Goal: Task Accomplishment & Management: Use online tool/utility

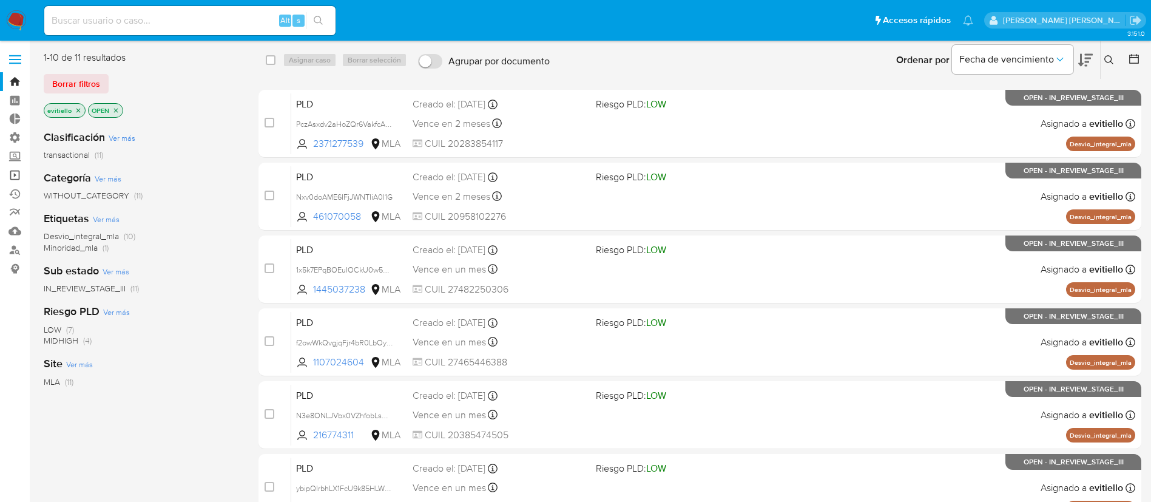
click at [17, 180] on link "Operaciones masivas" at bounding box center [72, 175] width 144 height 19
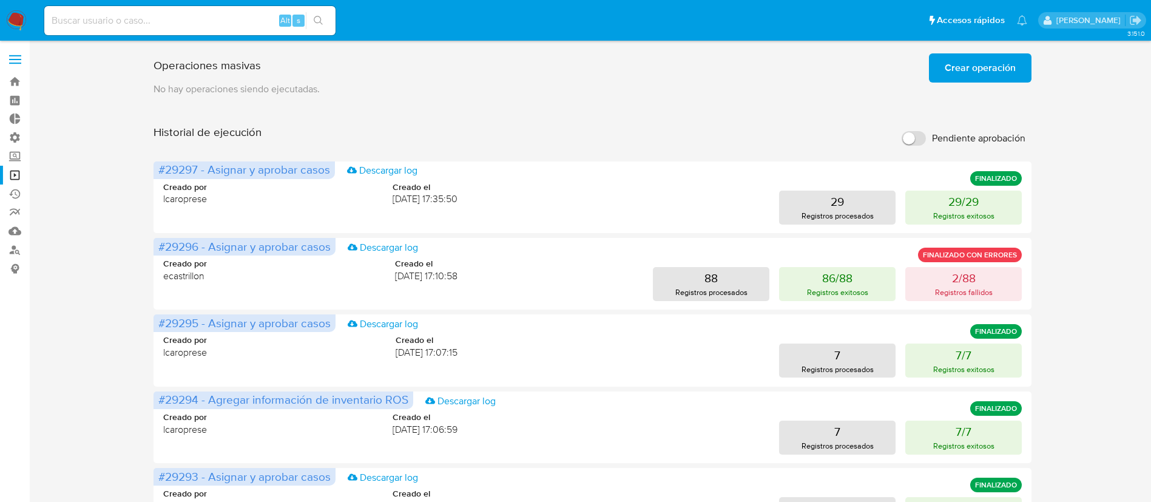
click at [969, 68] on span "Crear operación" at bounding box center [980, 68] width 71 height 27
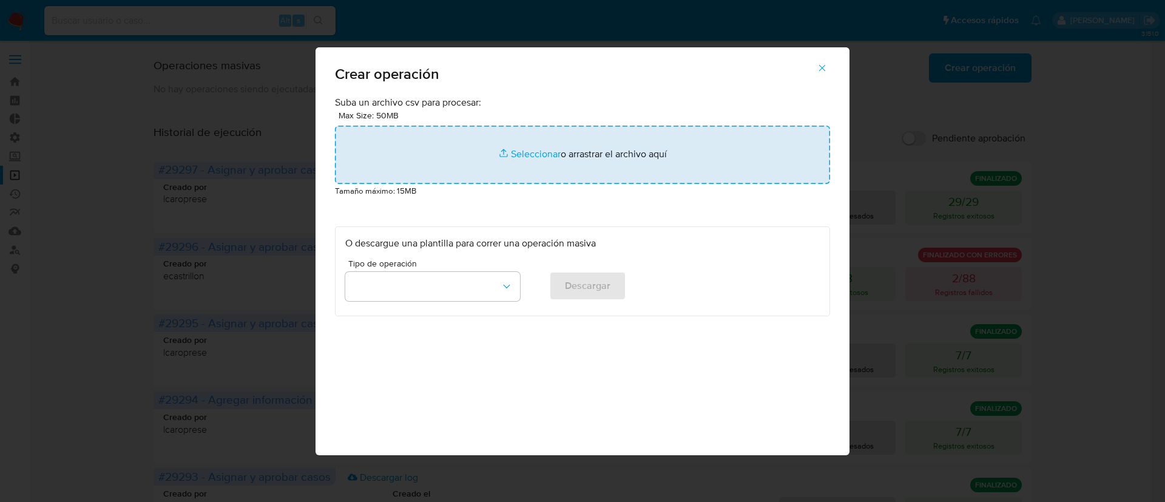
click at [525, 165] on input "file" at bounding box center [582, 155] width 495 height 58
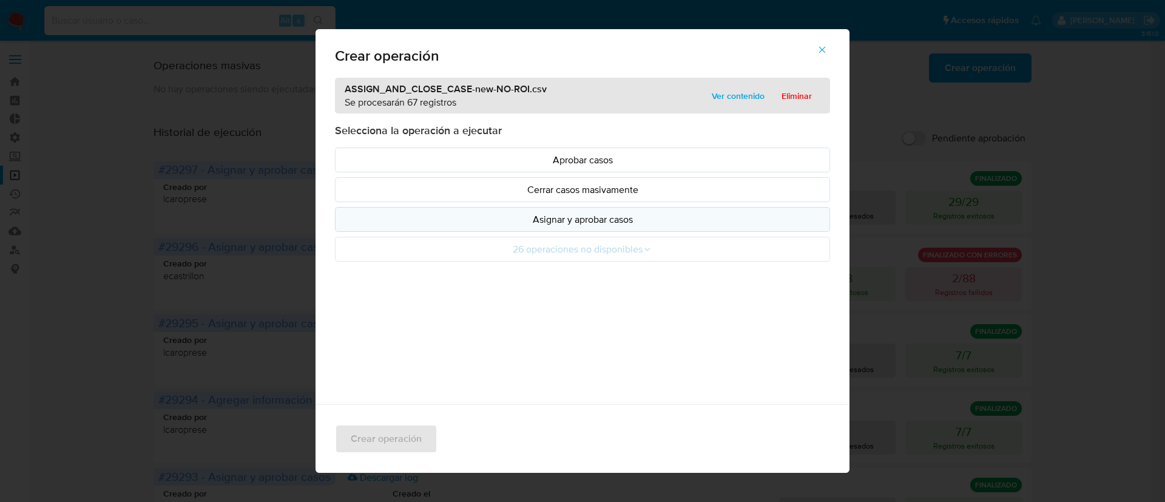
drag, startPoint x: 525, startPoint y: 165, endPoint x: 572, endPoint y: 216, distance: 69.1
click at [572, 216] on p "Asignar y aprobar casos" at bounding box center [582, 219] width 475 height 14
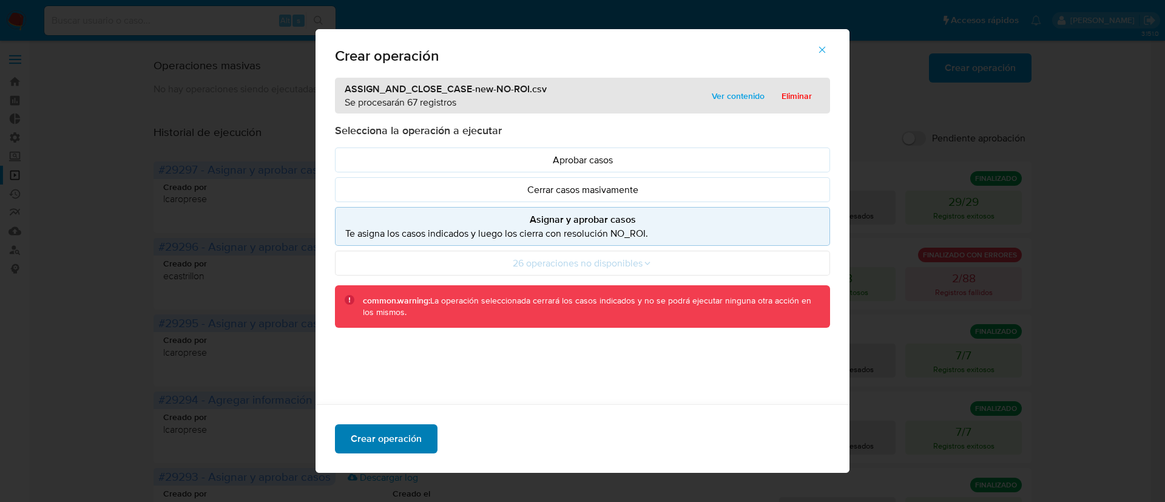
click at [407, 428] on span "Crear operación" at bounding box center [386, 438] width 71 height 27
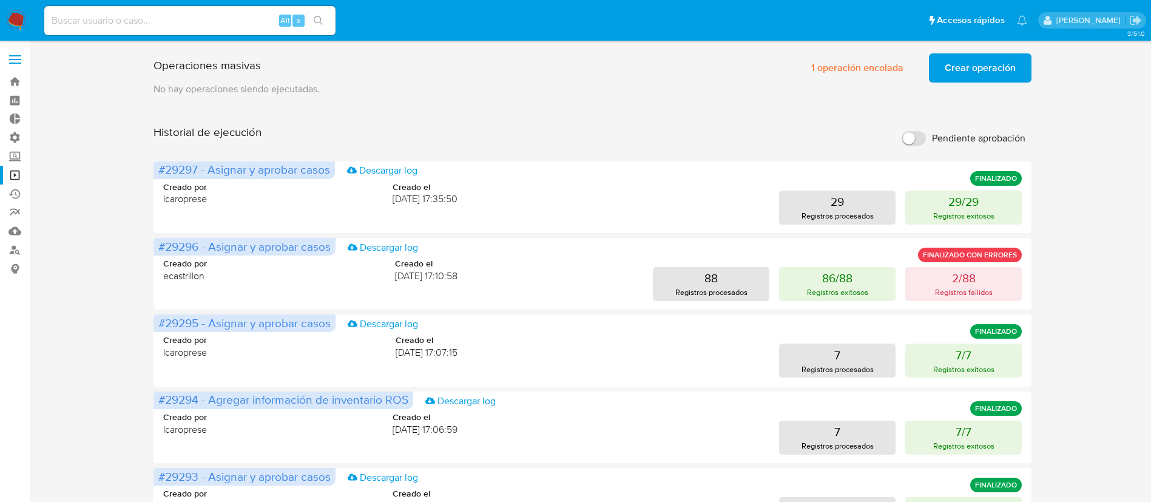
click at [221, 30] on div "Alt s" at bounding box center [189, 20] width 291 height 29
click at [227, 24] on input at bounding box center [189, 21] width 291 height 16
paste input "LjC2diAupb9Sc8Lxt6p0iBqI"
type input "LjC2diAupb9Sc8Lxt6p0iBqI"
click at [329, 23] on button "search-icon" at bounding box center [318, 20] width 25 height 17
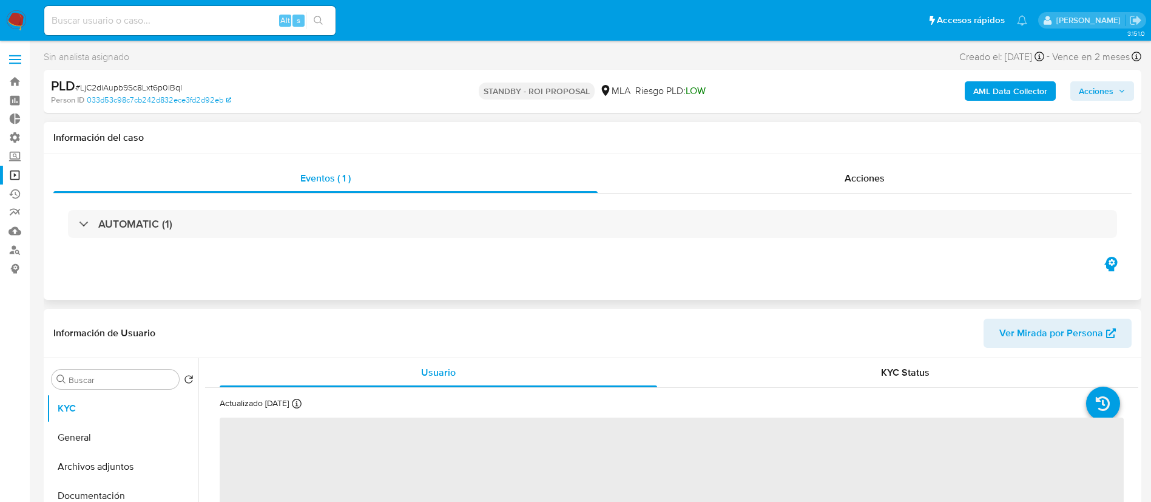
click at [887, 198] on div "AUTOMATIC (1)" at bounding box center [592, 224] width 1078 height 61
click at [892, 196] on div "AUTOMATIC (1)" at bounding box center [592, 224] width 1078 height 61
click at [892, 181] on div "Acciones" at bounding box center [865, 178] width 534 height 29
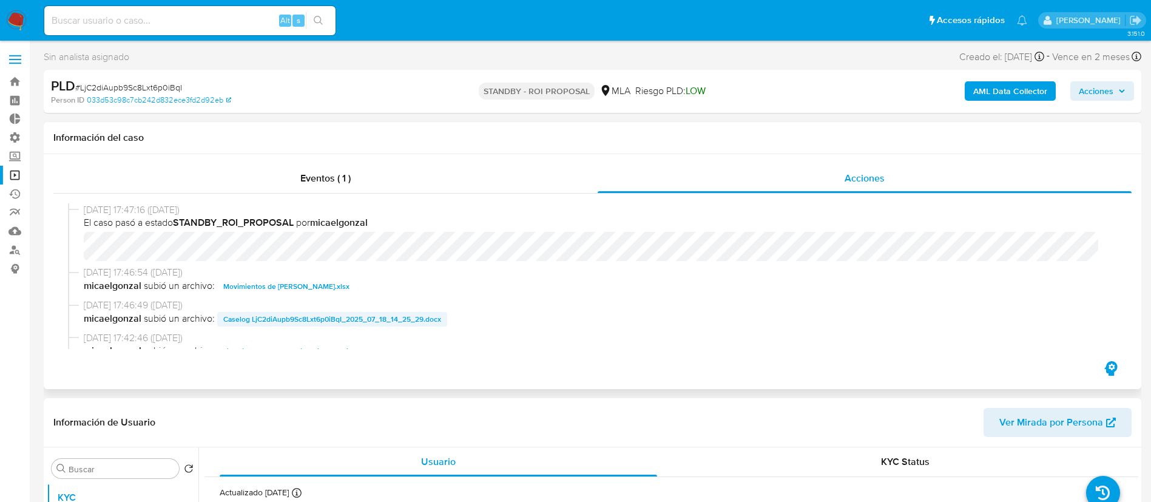
select select "10"
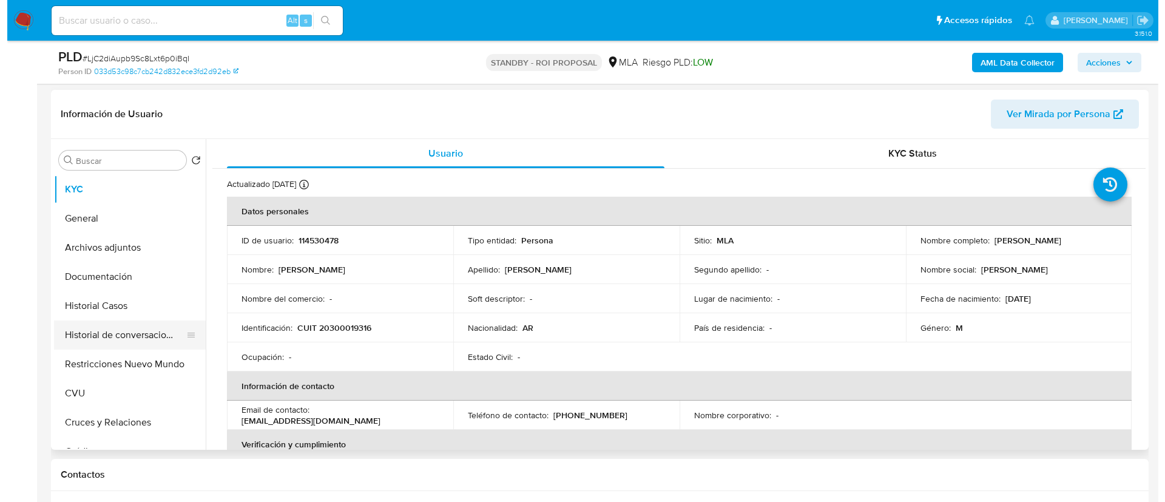
scroll to position [273, 0]
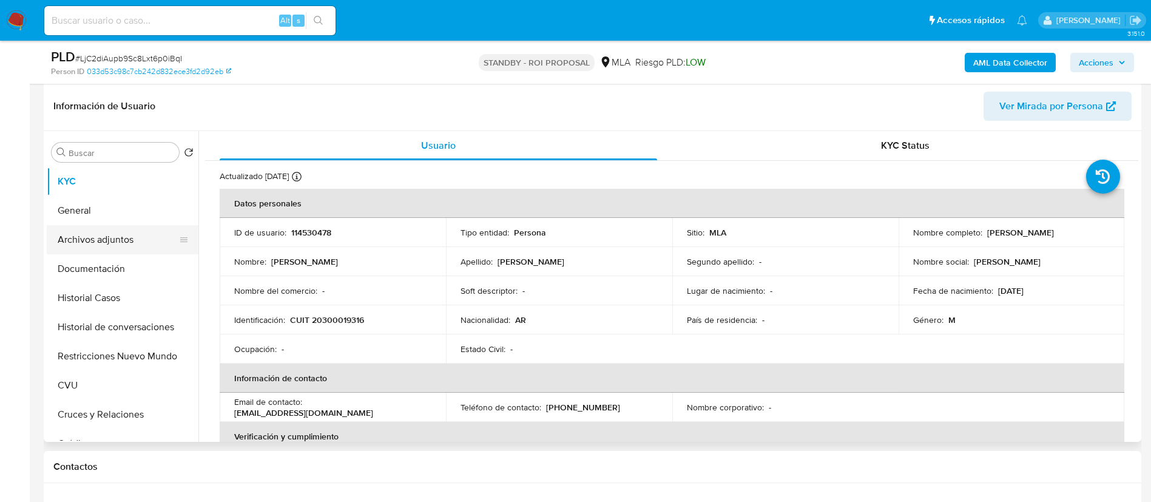
click at [139, 242] on button "Archivos adjuntos" at bounding box center [118, 239] width 142 height 29
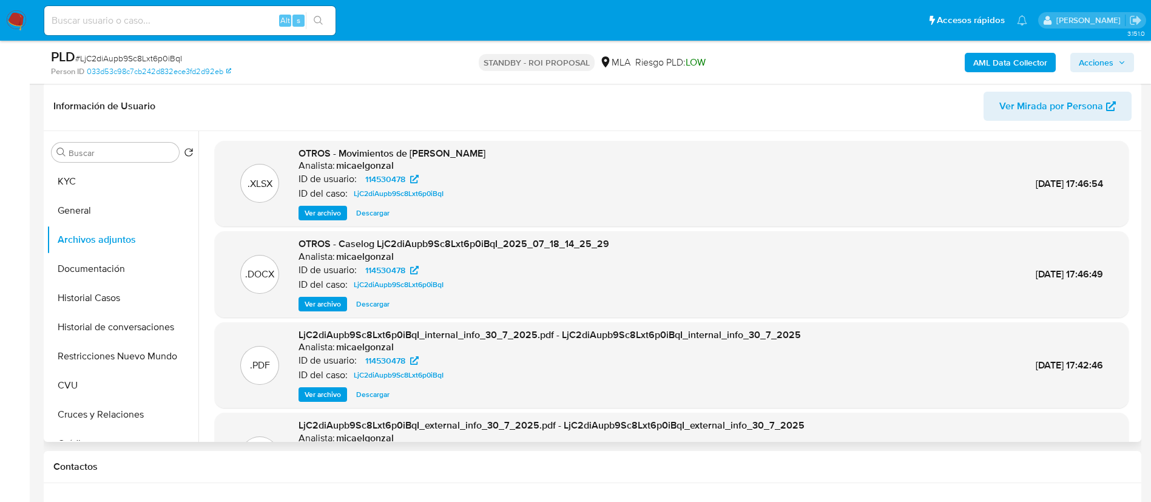
click at [331, 301] on span "Ver archivo" at bounding box center [323, 304] width 36 height 12
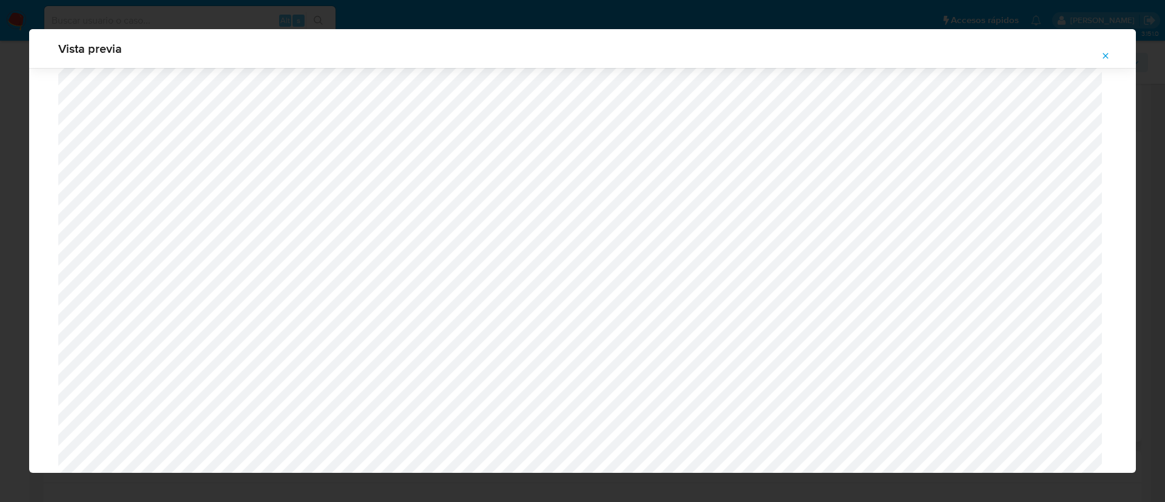
scroll to position [522, 0]
click at [1104, 55] on icon "Attachment preview" at bounding box center [1105, 55] width 5 height 5
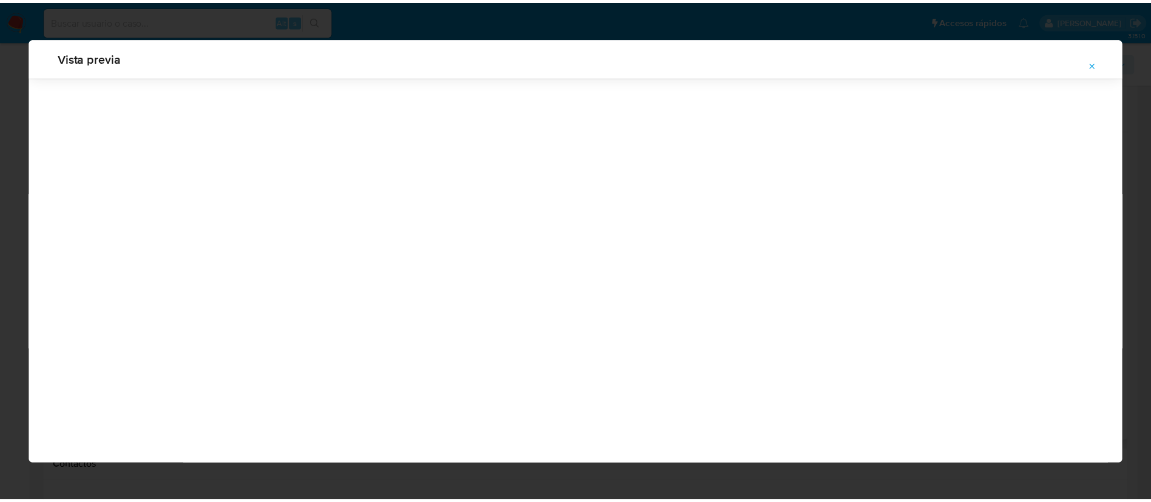
scroll to position [0, 0]
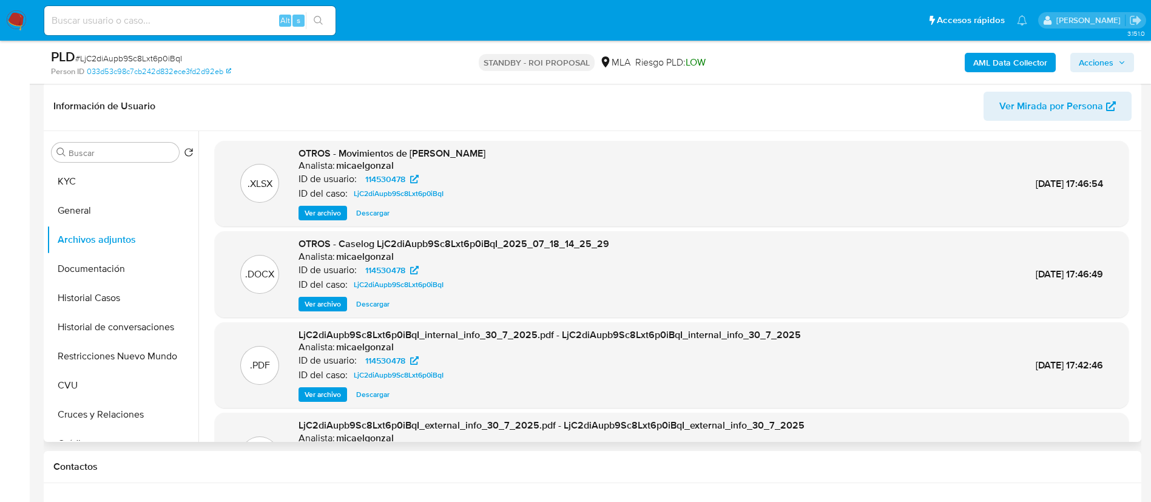
click at [189, 27] on input at bounding box center [189, 21] width 291 height 16
paste input "SnOCtoj5riTLOQJMfh6aHWzj"
type input "SnOCtoj5riTLOQJMfh6aHWzj"
click at [320, 27] on button "search-icon" at bounding box center [318, 20] width 25 height 17
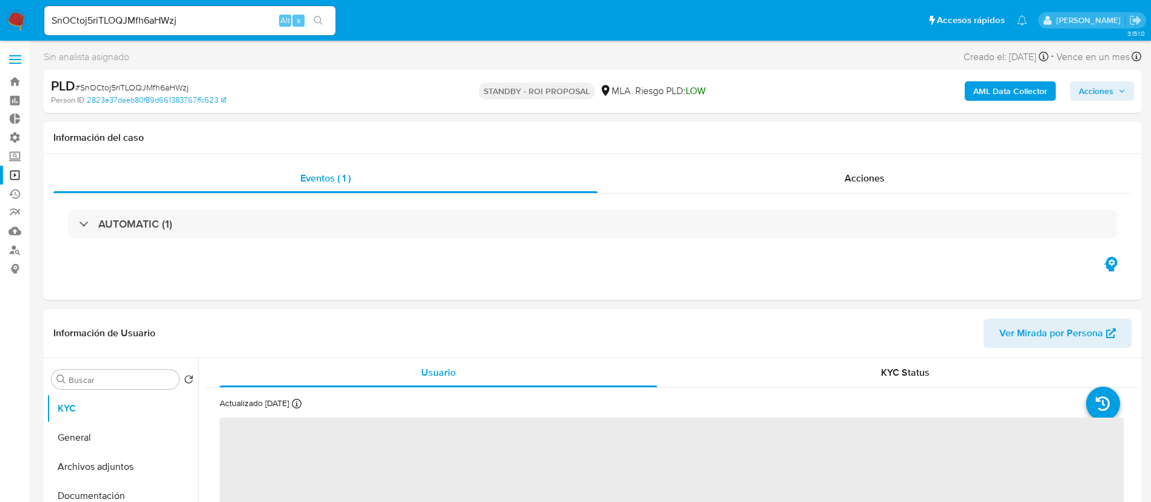
select select "10"
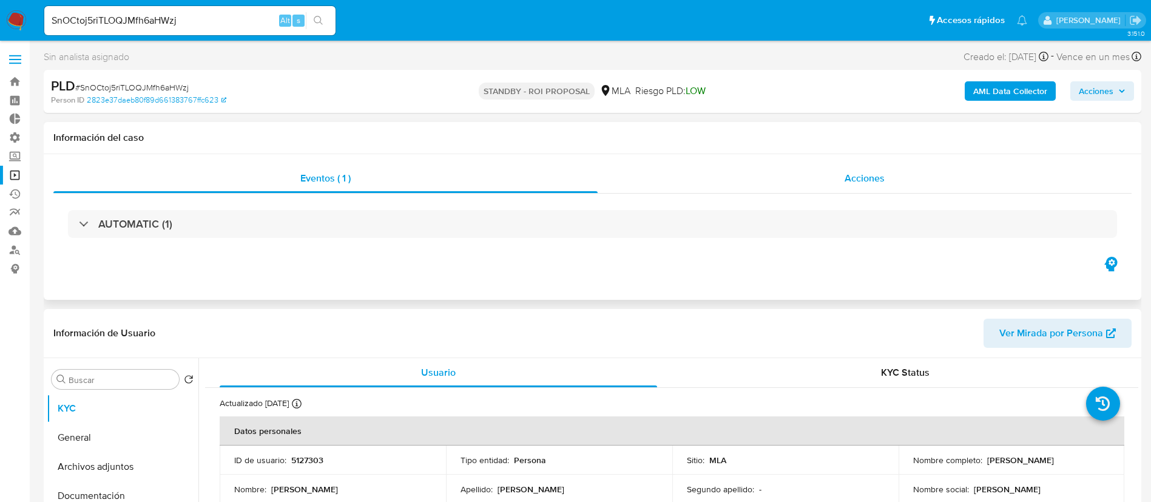
click at [774, 174] on div "Acciones" at bounding box center [865, 178] width 534 height 29
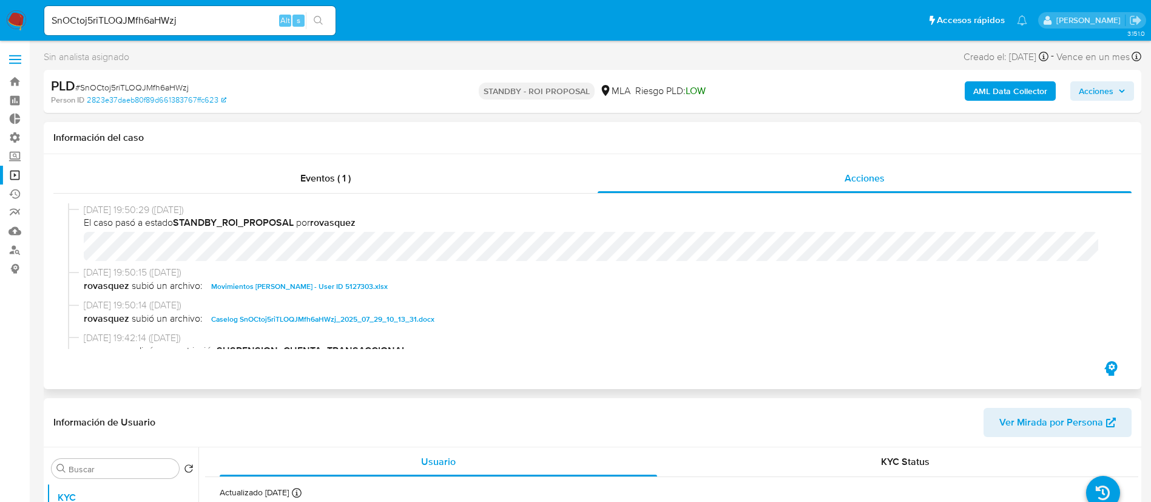
click at [294, 318] on span "Caselog SnOCtoj5riTLOQJMfh6aHWzj_2025_07_29_10_13_31.docx" at bounding box center [322, 319] width 223 height 15
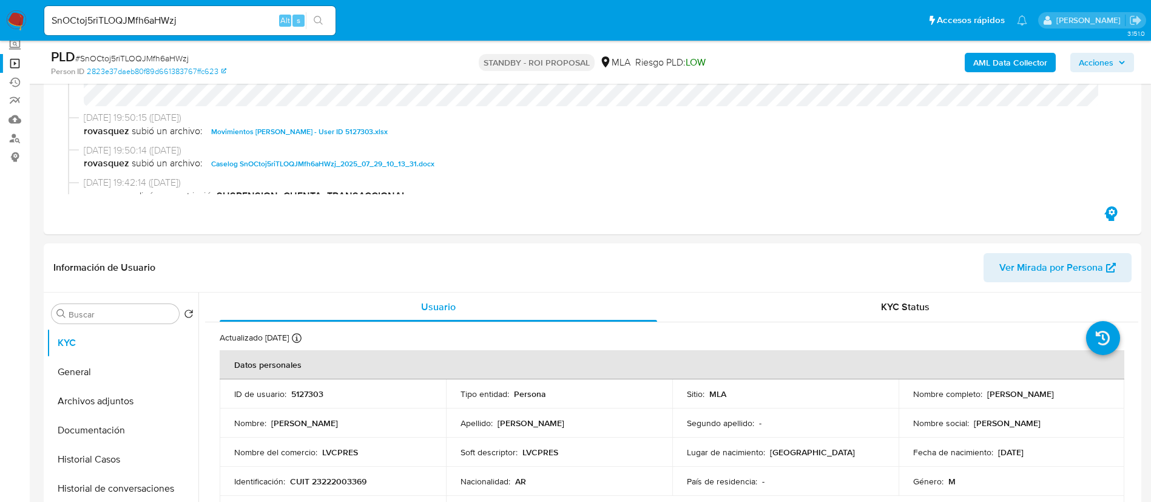
scroll to position [273, 0]
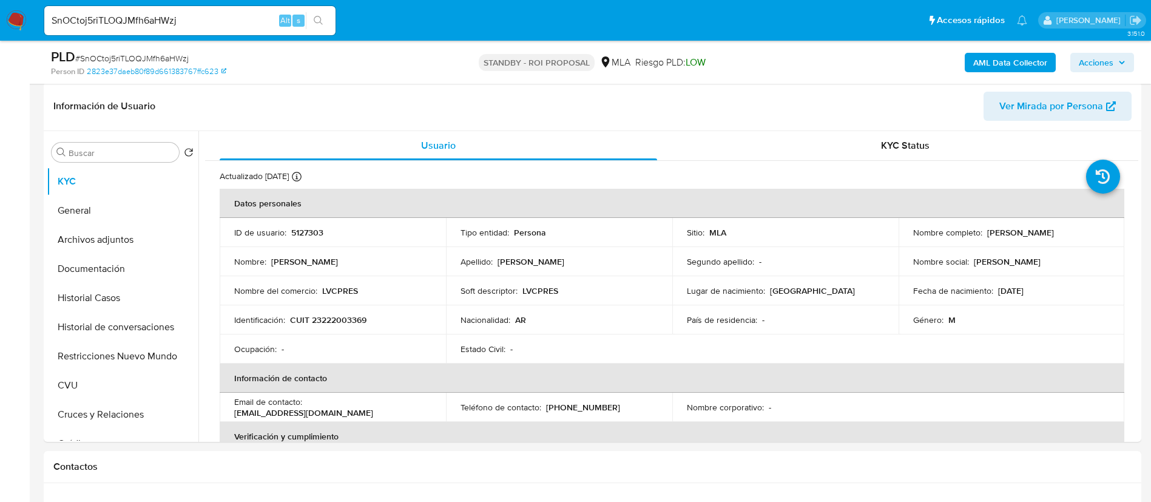
click at [241, 8] on div "SnOCtoj5riTLOQJMfh6aHWzj Alt s" at bounding box center [189, 20] width 291 height 29
click at [240, 22] on input "SnOCtoj5riTLOQJMfh6aHWzj" at bounding box center [189, 21] width 291 height 16
paste input "ImhmqiNlU4cGgEL0MU5HYcm8"
type input "ImhmqiNlU4cGgEL0MU5HYcm8"
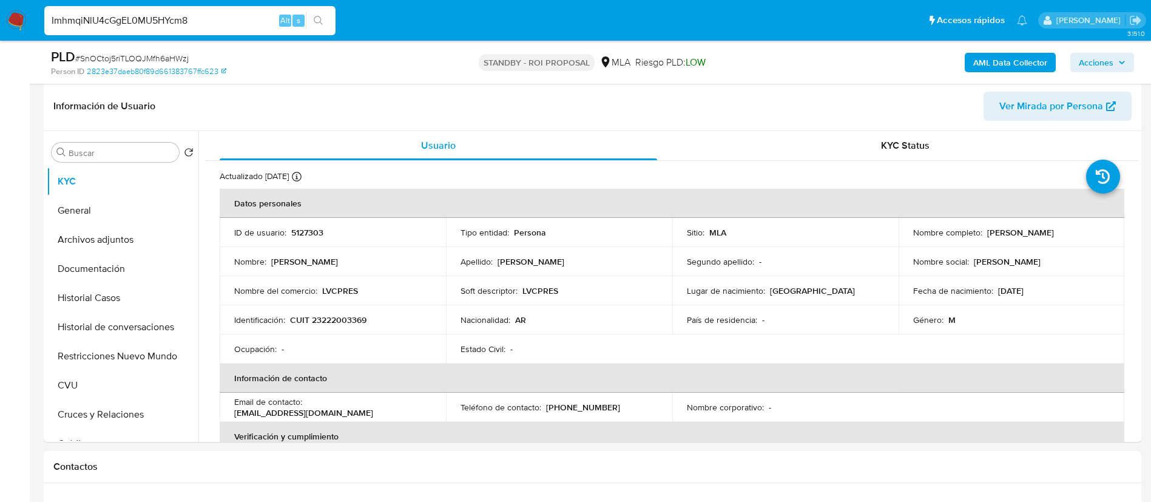
click at [319, 22] on icon "search-icon" at bounding box center [318, 20] width 9 height 9
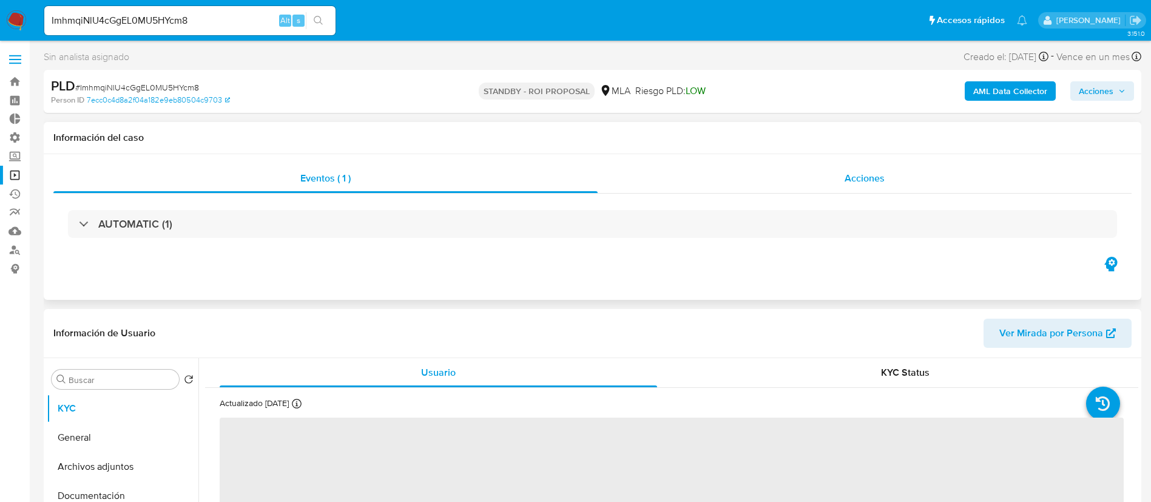
click at [774, 181] on div "Acciones" at bounding box center [865, 178] width 534 height 29
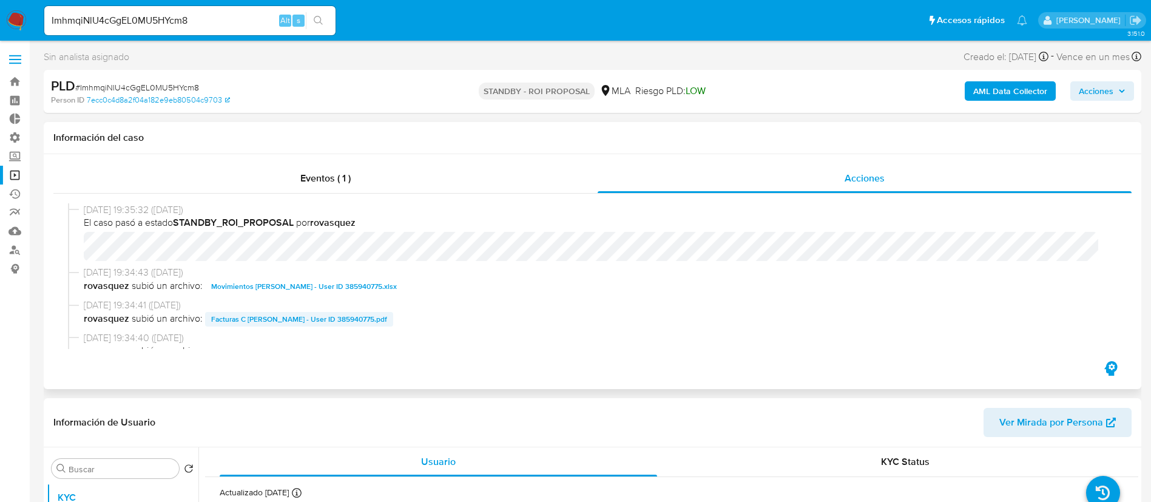
select select "10"
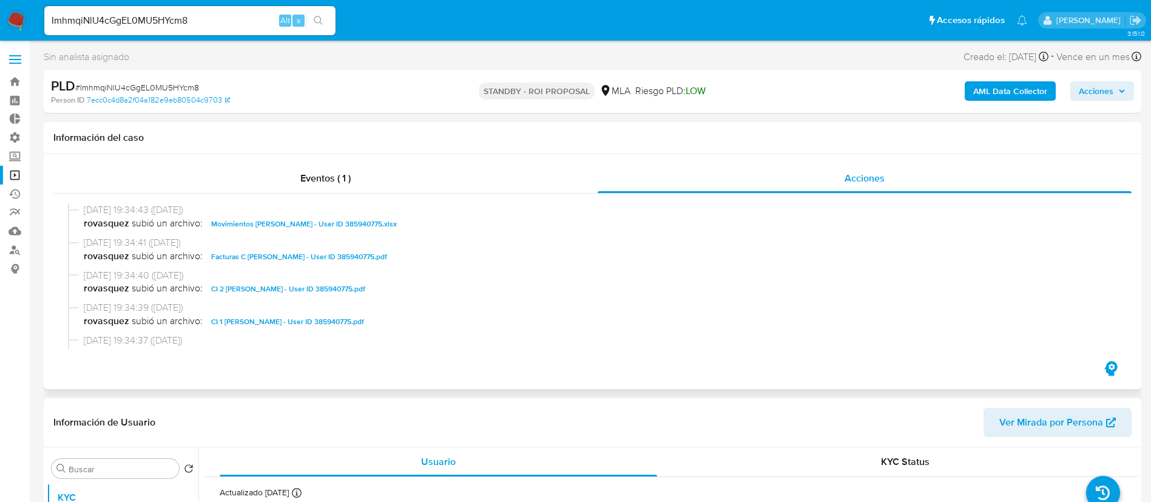
scroll to position [91, 0]
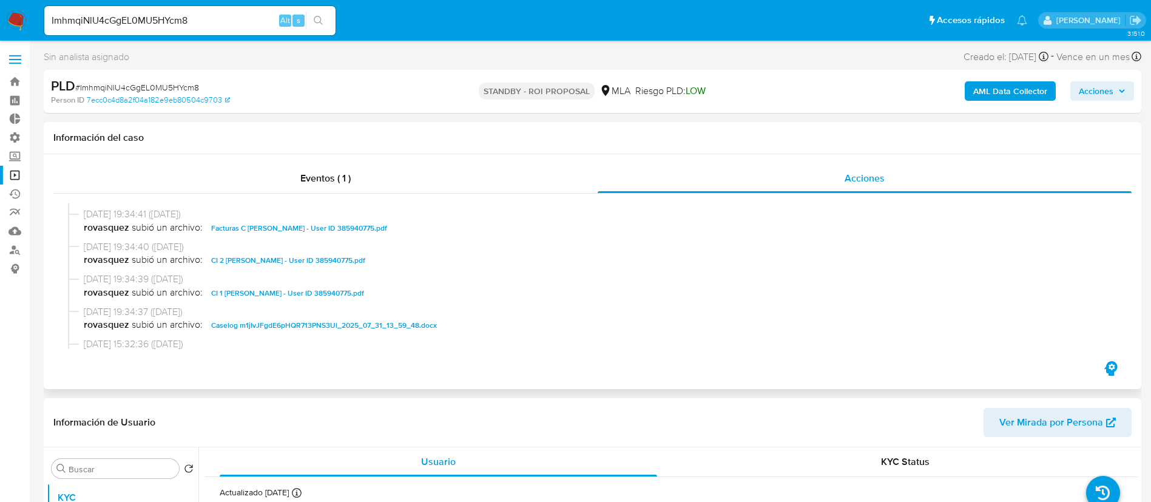
click at [296, 320] on span "Caselog m1jIvJFgdE6pHQR713PNS3Ul_2025_07_31_13_59_48.docx" at bounding box center [324, 325] width 226 height 15
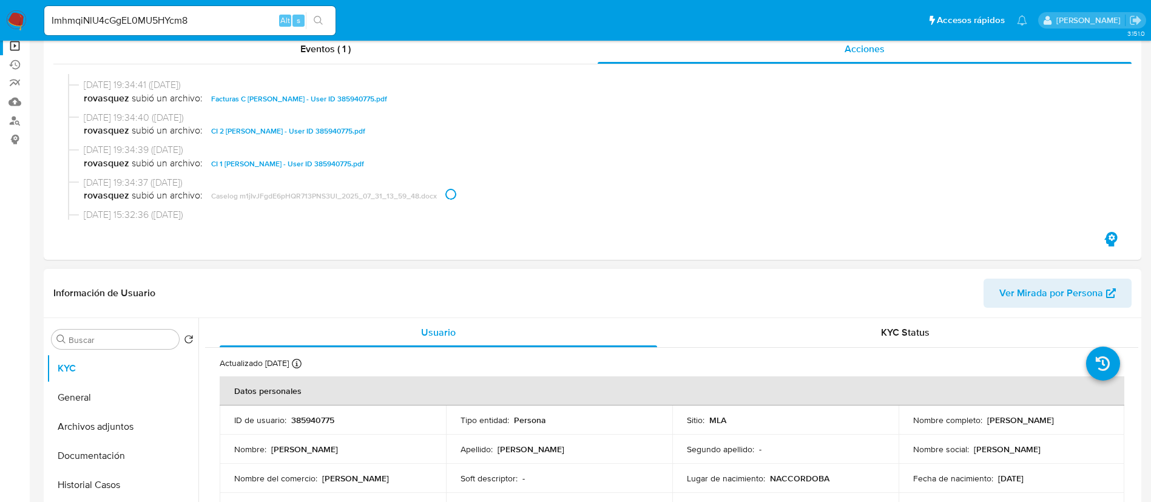
scroll to position [364, 0]
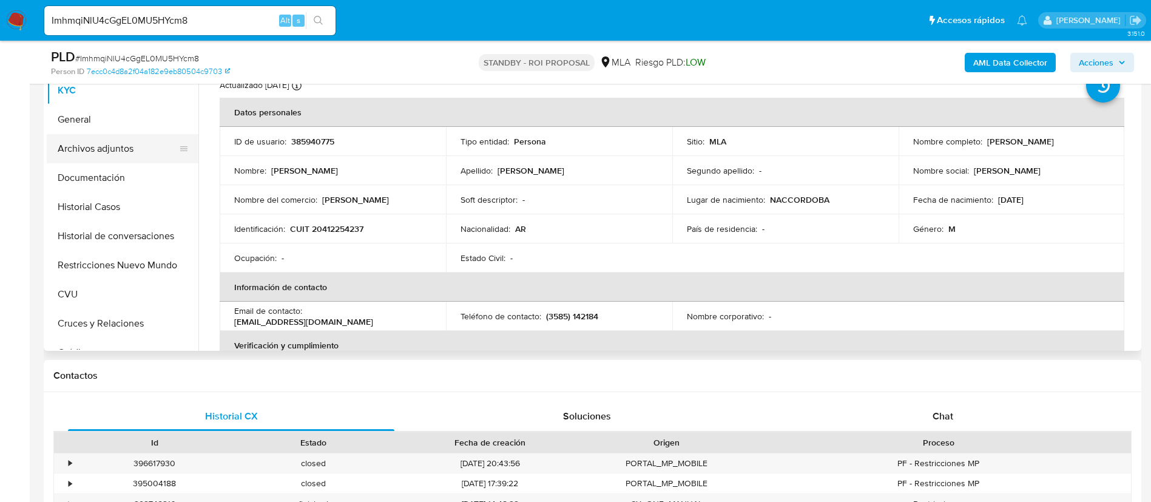
click at [137, 153] on button "Archivos adjuntos" at bounding box center [118, 148] width 142 height 29
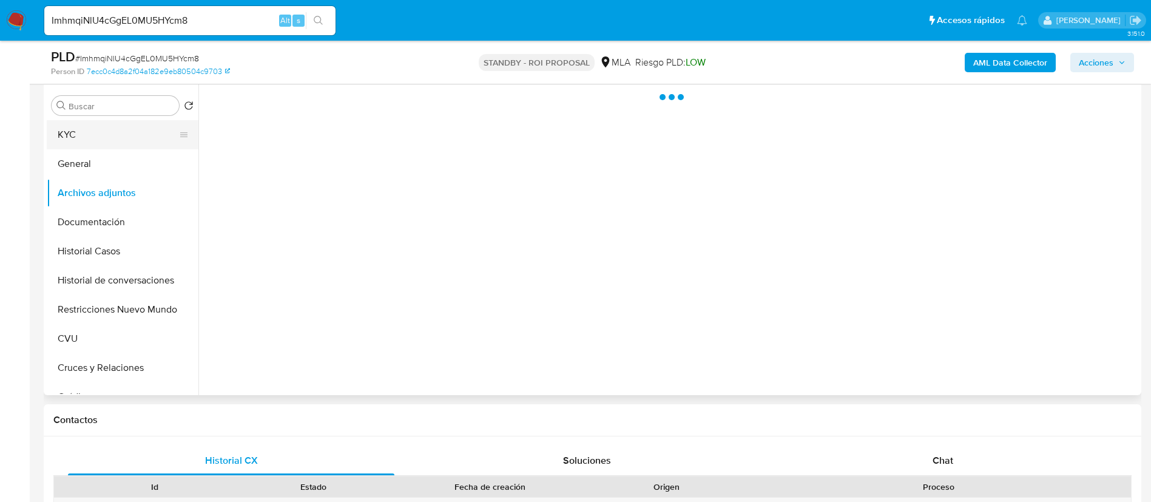
scroll to position [182, 0]
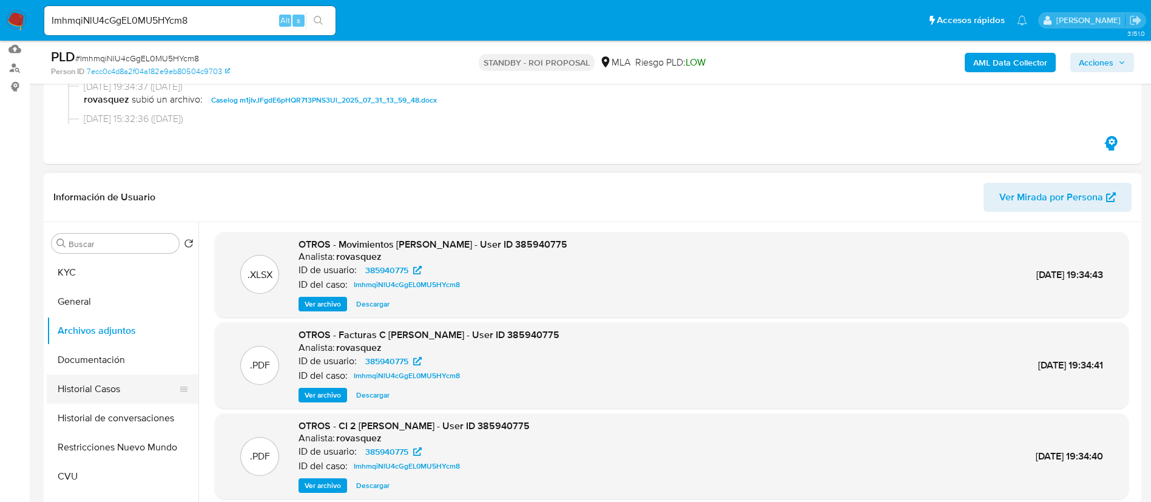
click at [90, 394] on button "Historial Casos" at bounding box center [118, 388] width 142 height 29
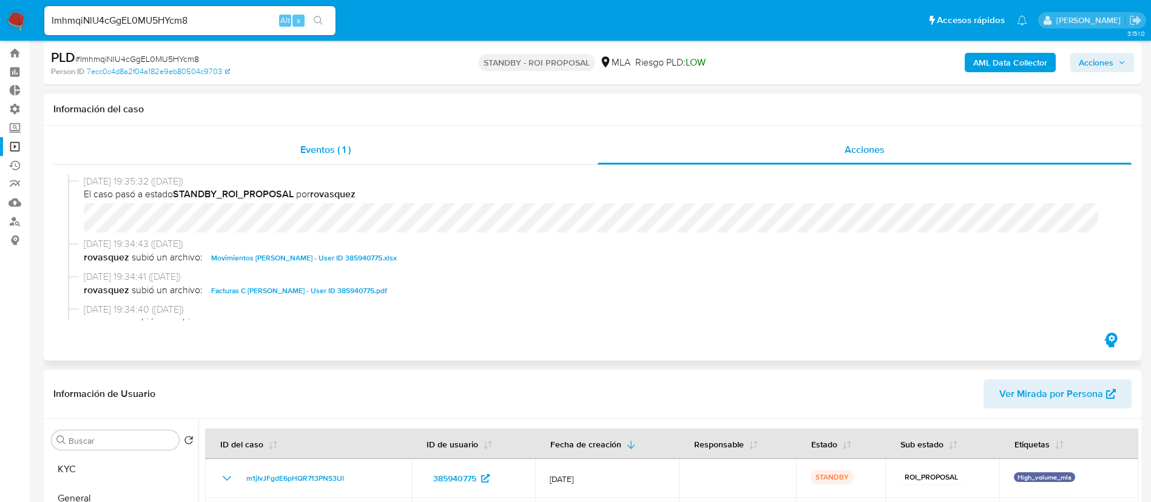
scroll to position [0, 0]
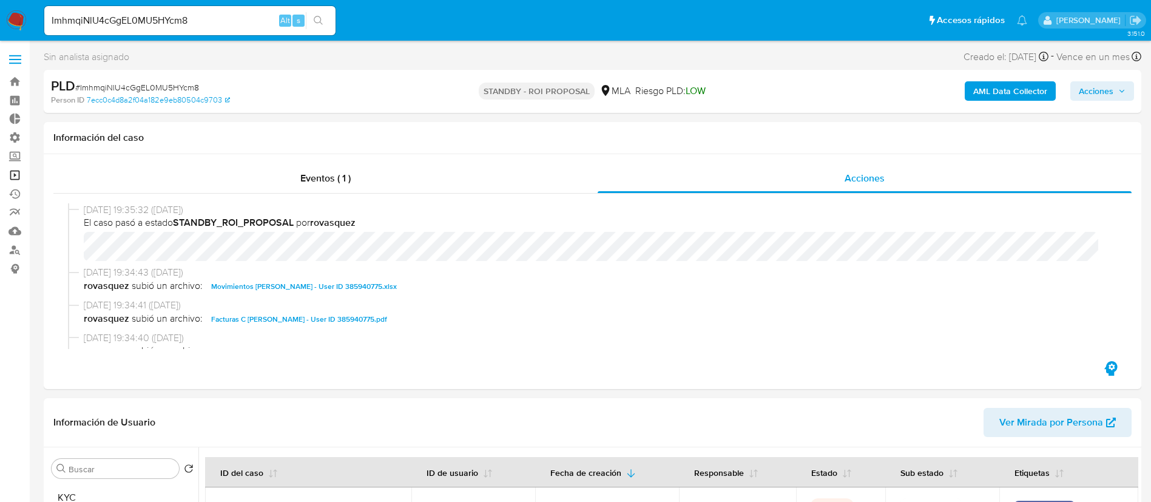
click at [16, 176] on link "Operaciones masivas" at bounding box center [72, 175] width 144 height 19
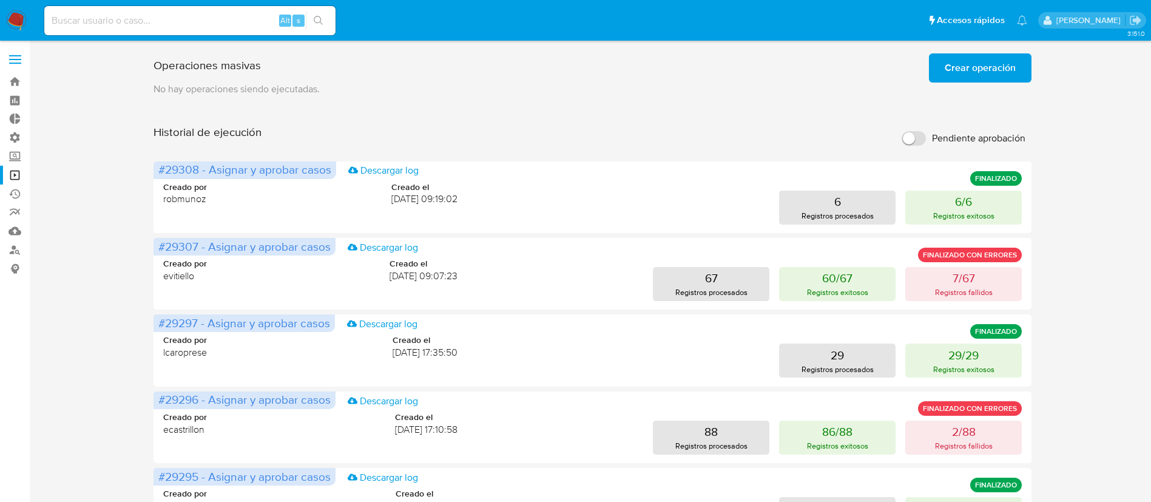
click at [978, 74] on span "Crear operación" at bounding box center [980, 68] width 71 height 27
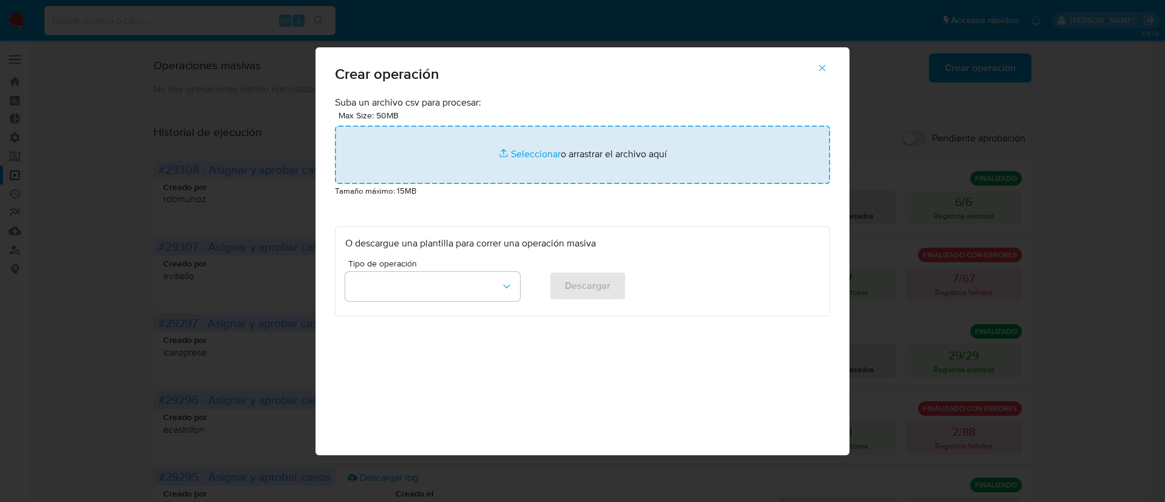
click at [539, 160] on input "file" at bounding box center [582, 155] width 495 height 58
type input "C:\fakepath\Copia de Macro - Cerrar ROS - Paso2.csv"
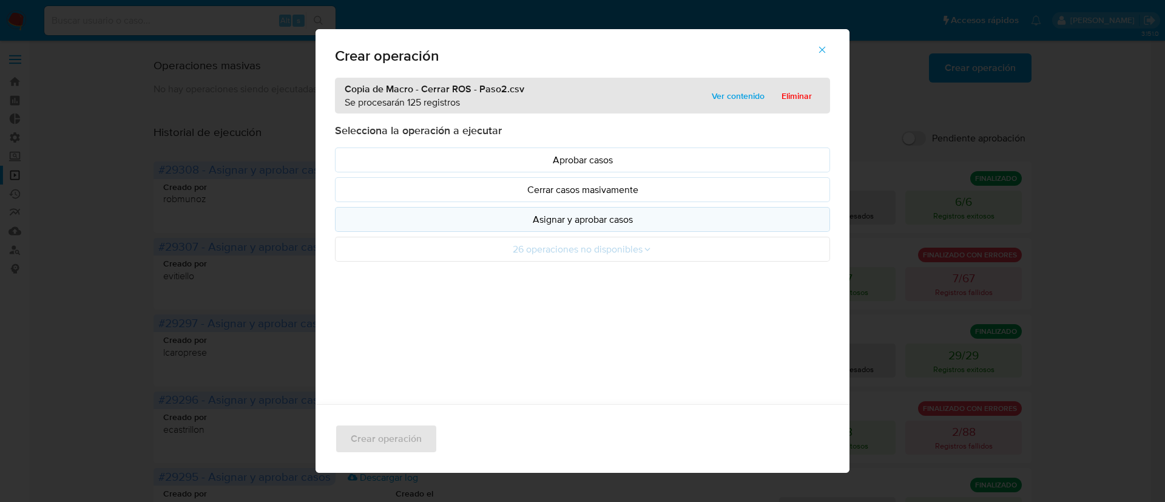
drag, startPoint x: 645, startPoint y: 212, endPoint x: 649, endPoint y: 220, distance: 9.0
click at [640, 211] on button "Asignar y aprobar casos" at bounding box center [582, 219] width 495 height 25
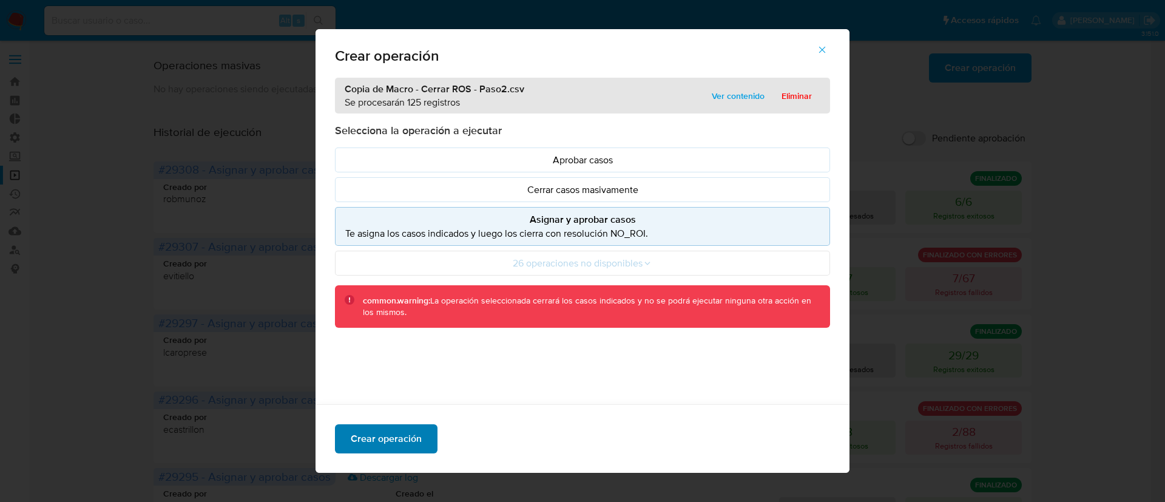
click at [414, 438] on button "Crear operación" at bounding box center [386, 438] width 103 height 29
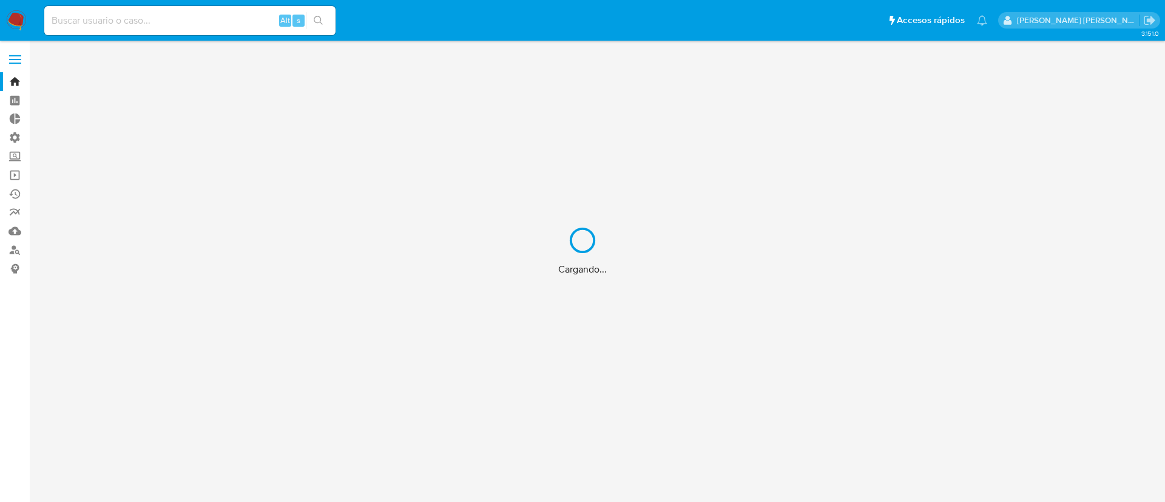
click at [139, 24] on div "Cargando..." at bounding box center [582, 251] width 1165 height 502
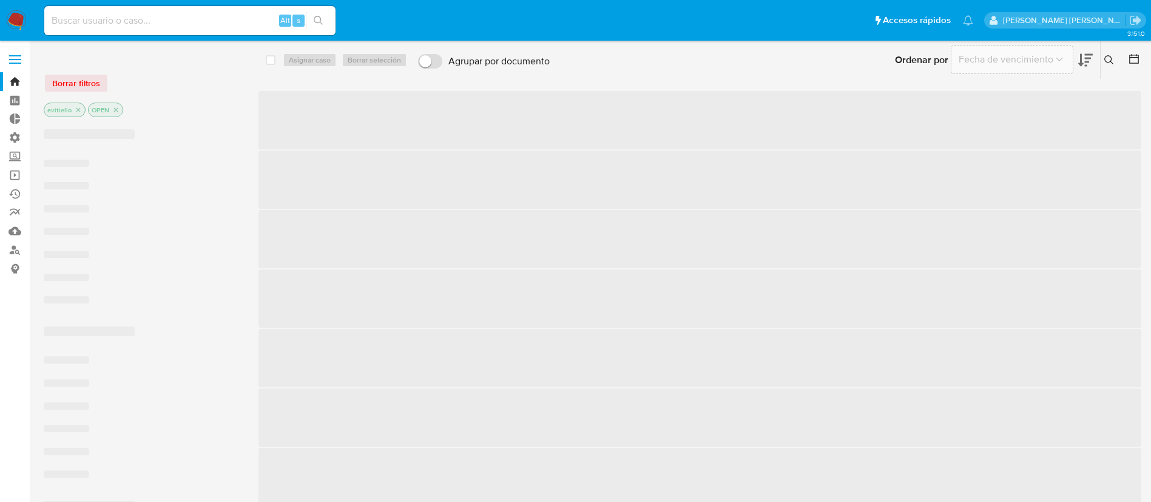
click at [167, 18] on input at bounding box center [189, 21] width 291 height 16
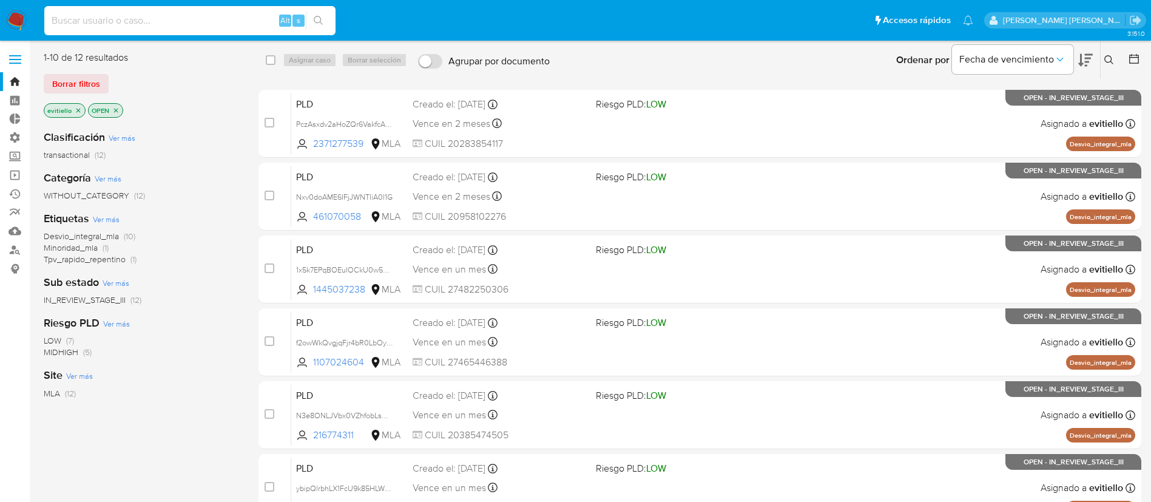
paste input "qjazpBSJSqQLvSiUKzMW25b7"
type input "qjazpBSJSqQLvSiUKzMW25b7"
click at [326, 18] on button "search-icon" at bounding box center [318, 20] width 25 height 17
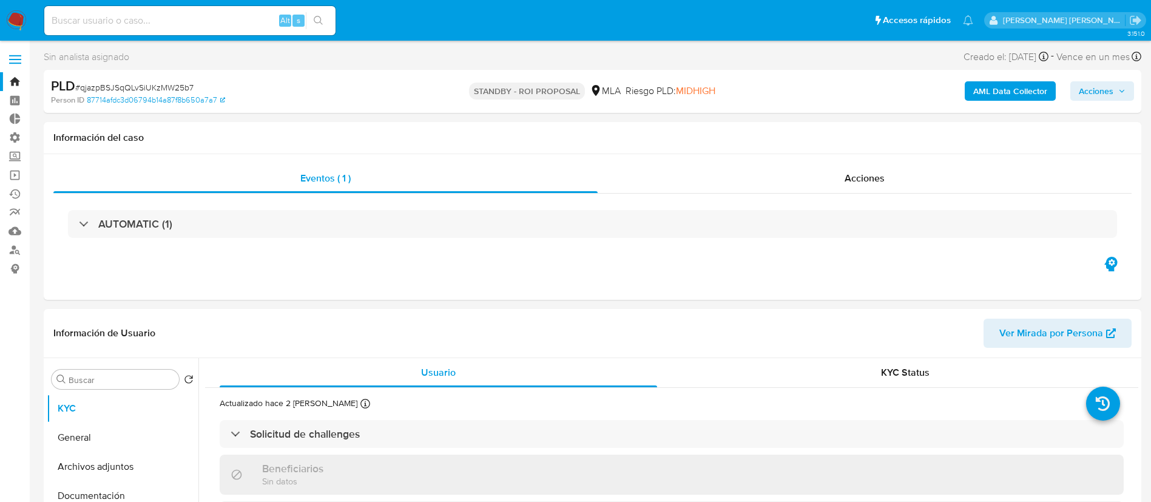
select select "10"
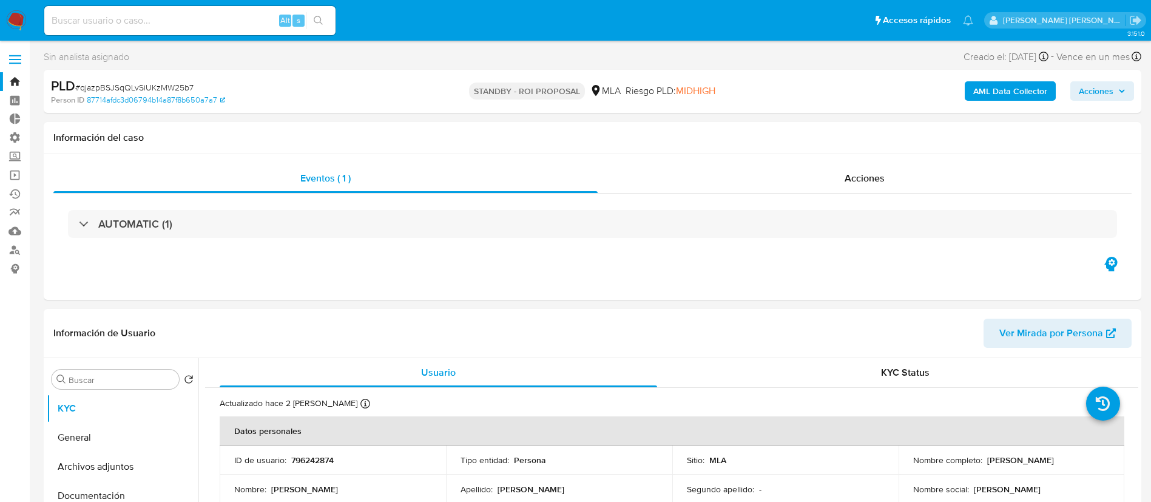
click at [255, 20] on input at bounding box center [189, 21] width 291 height 16
paste input "6Kb8y1CYkwjDUzmGkO3ZLwsd"
type input "6Kb8y1CYkwjDUzmGkO3ZLwsd"
click at [323, 21] on icon "search-icon" at bounding box center [319, 21] width 10 height 10
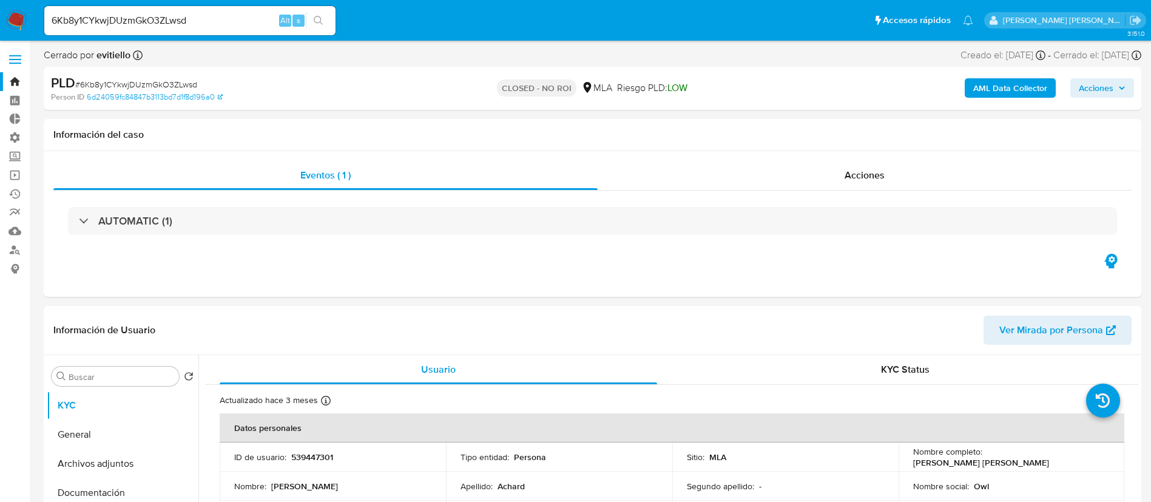
select select "10"
click at [242, 27] on input "6Kb8y1CYkwjDUzmGkO3ZLwsd" at bounding box center [189, 21] width 291 height 16
paste input "fhGdgYU6VLga3KhHwVchgp7G"
type input "fhGdgYU6VLga3KhHwVchgp7G"
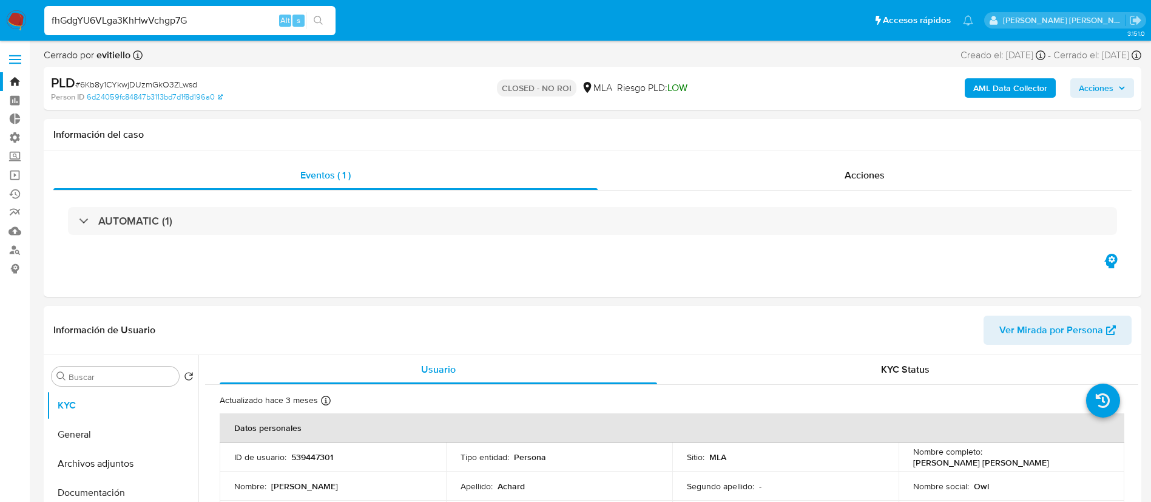
click at [328, 21] on button "search-icon" at bounding box center [318, 20] width 25 height 17
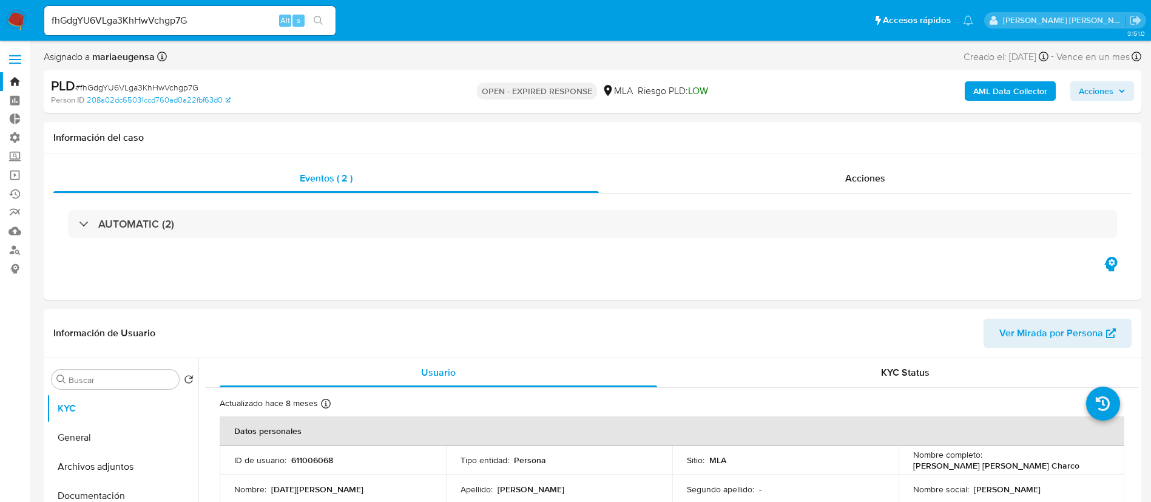
select select "10"
click at [192, 17] on input "fhGdgYU6VLga3KhHwVchgp7G" at bounding box center [189, 21] width 291 height 16
paste input "SnOCtoj5riTLOQJMfh6aHWzj"
type input "SnOCtoj5riTLOQJMfh6aHWzj"
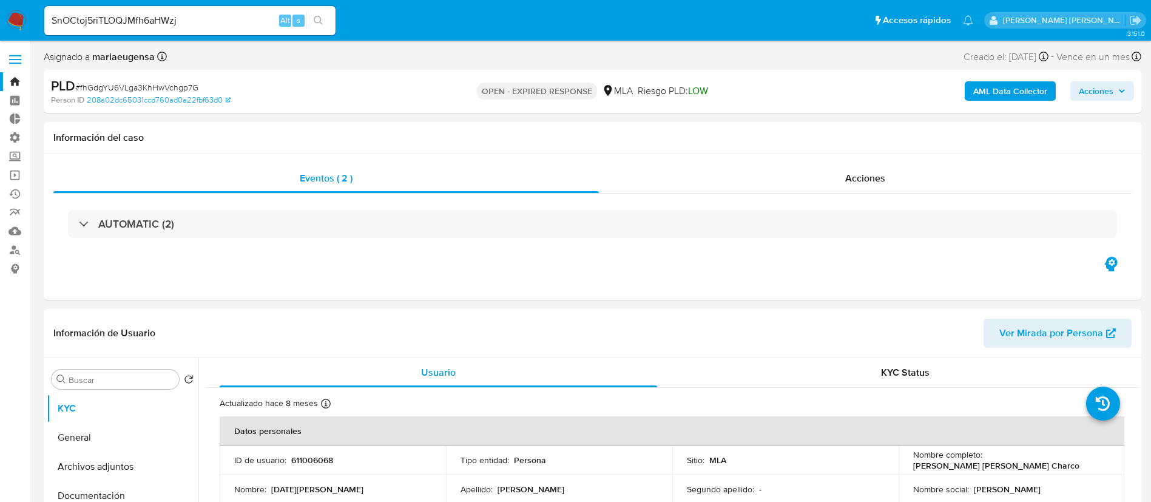
click at [322, 20] on icon "search-icon" at bounding box center [319, 21] width 10 height 10
select select "10"
click at [183, 27] on input "SnOCtoj5riTLOQJMfh6aHWzj" at bounding box center [189, 21] width 291 height 16
paste input "0OWNZ6J9lO0RgZoX50OsIhy2"
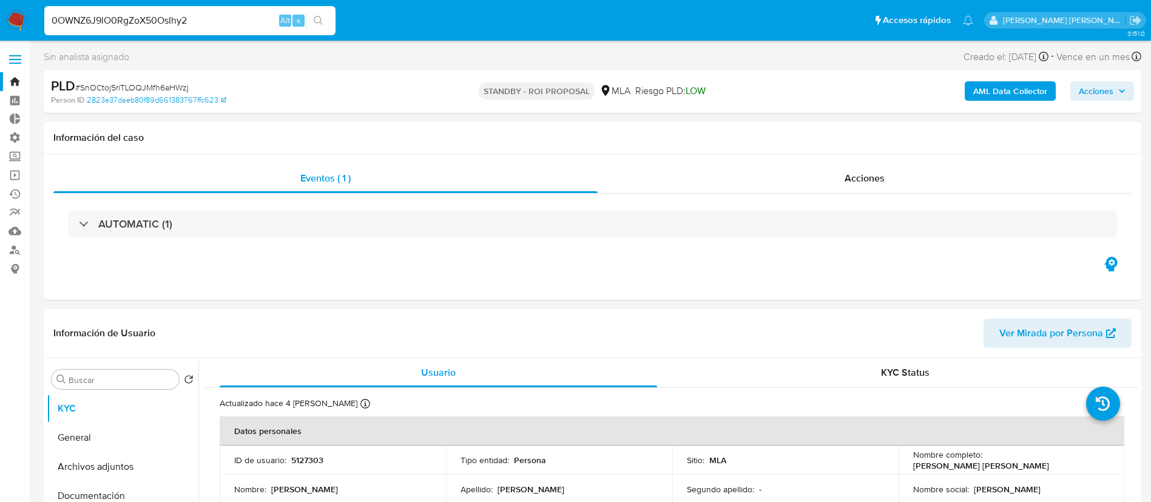
type input "0OWNZ6J9lO0RgZoX50OsIhy2"
click at [323, 21] on icon "search-icon" at bounding box center [319, 21] width 10 height 10
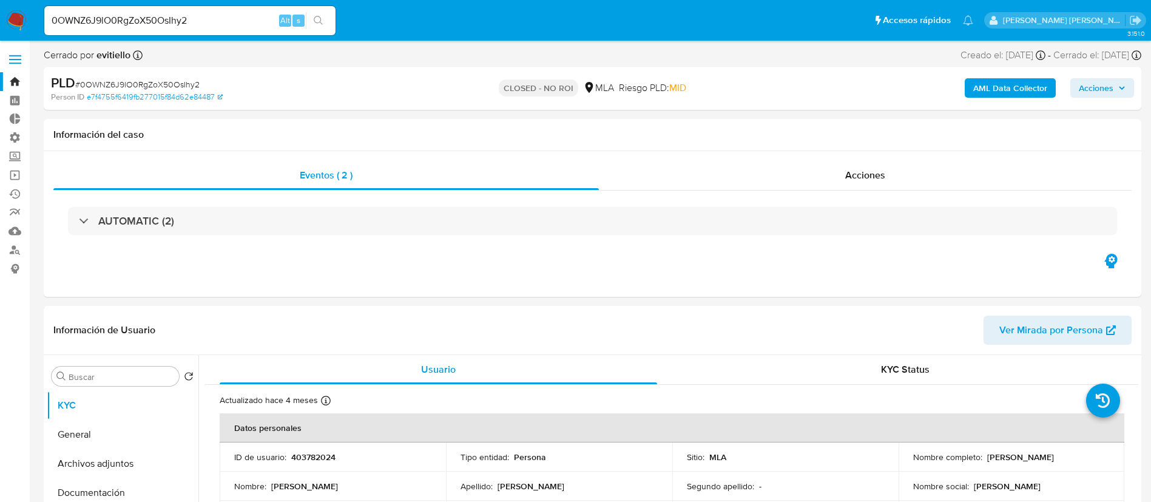
select select "10"
click at [207, 21] on input "0OWNZ6J9lO0RgZoX50OsIhy2" at bounding box center [189, 21] width 291 height 16
paste input "ioXS2p5u6j6Mjg7tPMcF6sNY"
type input "ioXS2p5u6j6Mjg7tPMcF6sNY"
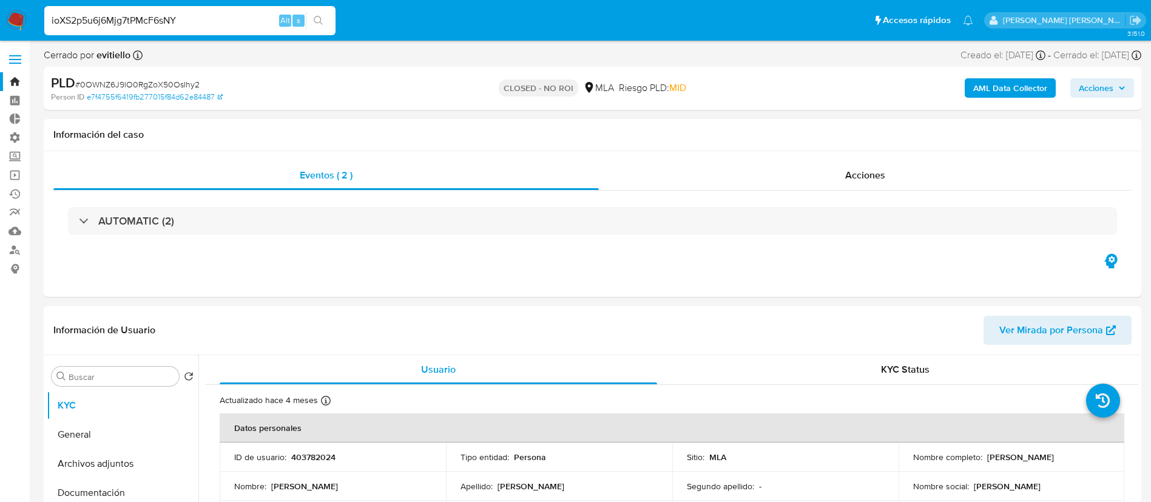
click at [328, 21] on button "search-icon" at bounding box center [318, 20] width 25 height 17
select select "10"
click at [203, 15] on input "ioXS2p5u6j6Mjg7tPMcF6sNY" at bounding box center [189, 21] width 291 height 16
paste input "ImhmqiNlU4cGgEL0MU5HYcm8"
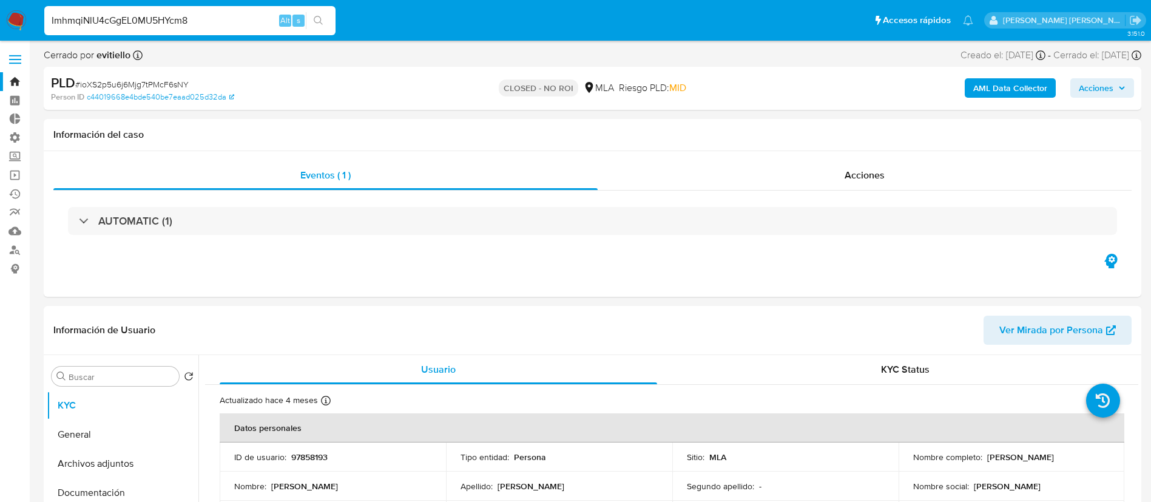
type input "ImhmqiNlU4cGgEL0MU5HYcm8"
click at [328, 23] on button "search-icon" at bounding box center [318, 20] width 25 height 17
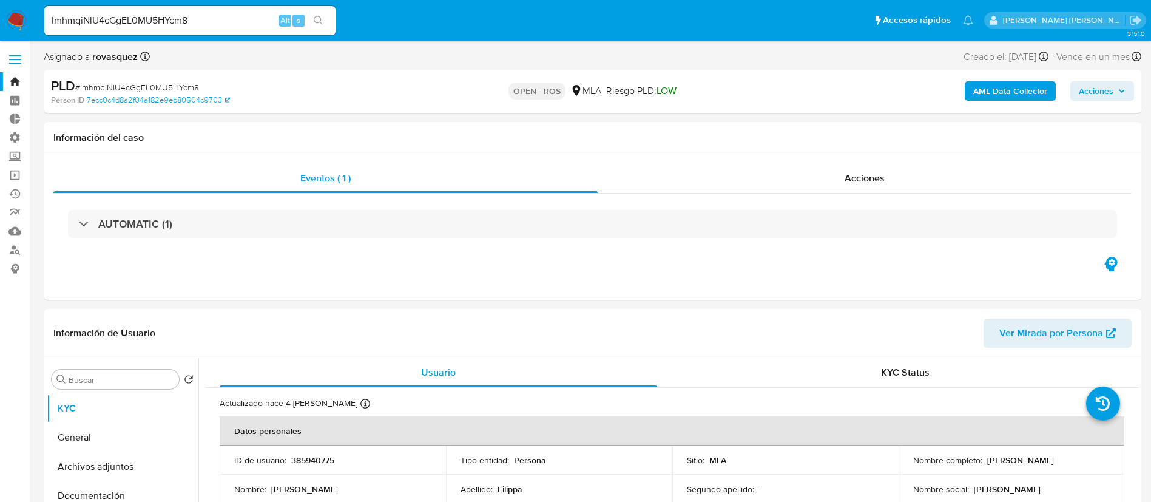
select select "10"
click at [208, 22] on input "ImhmqiNlU4cGgEL0MU5HYcm8" at bounding box center [189, 21] width 291 height 16
paste input "vz4wiLJgRkd3f9CgCnFdiKCf"
type input "vz4wiLJgRkd3f9CgCnFdiKCf"
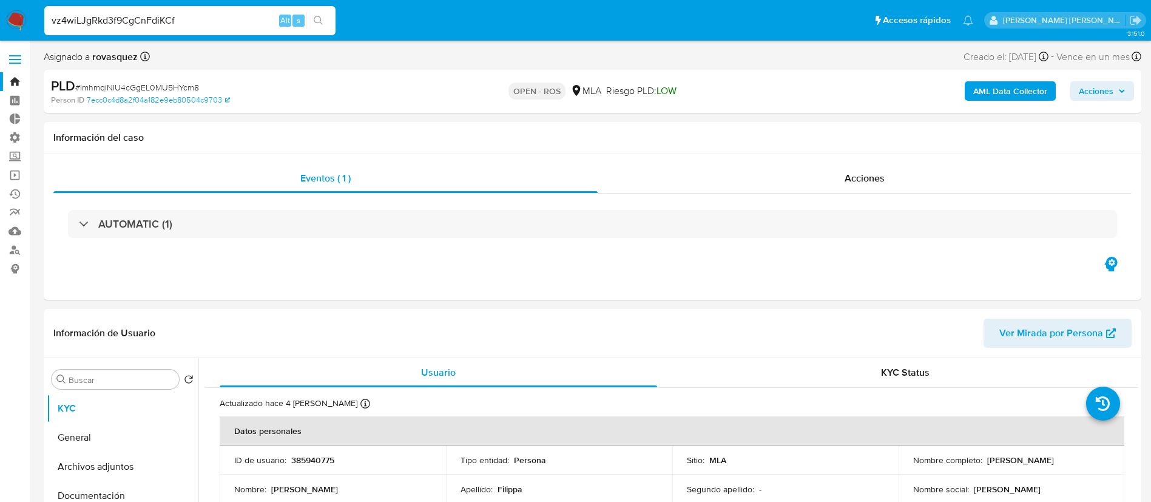
click at [322, 21] on icon "search-icon" at bounding box center [319, 21] width 10 height 10
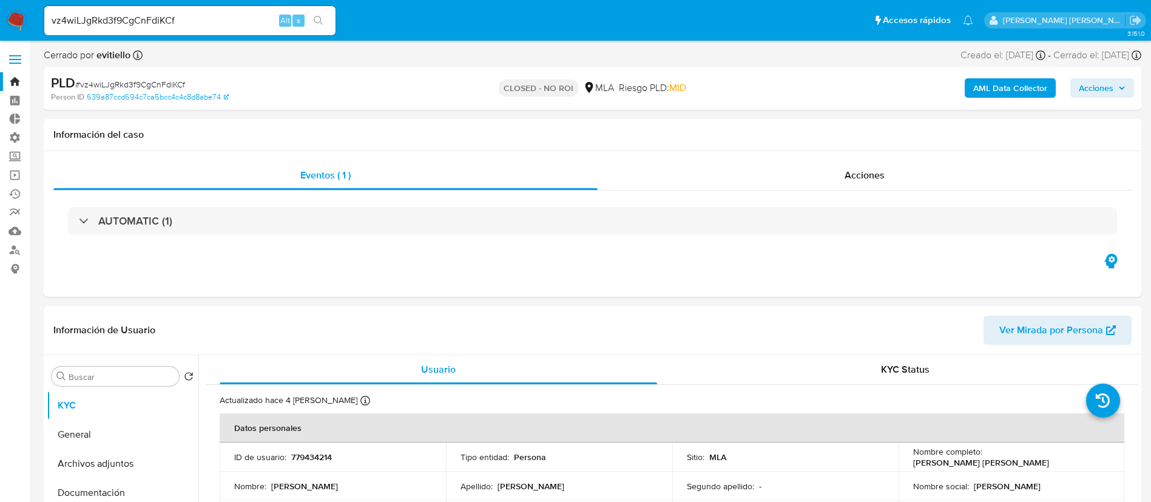
select select "10"
click at [255, 18] on input "vz4wiLJgRkd3f9CgCnFdiKCf" at bounding box center [189, 21] width 291 height 16
click at [254, 18] on input "vz4wiLJgRkd3f9CgCnFdiKCf" at bounding box center [189, 21] width 291 height 16
paste input "GLdgArXtyhmegAIquf6uyFOM"
type input "GLdgArXtyhmegAIquf6uyFOM"
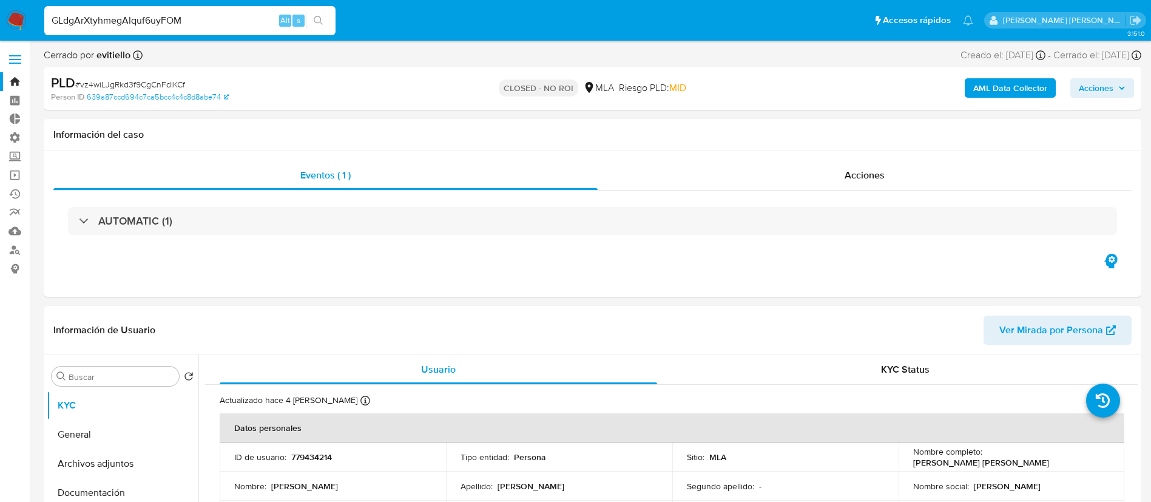
click at [316, 21] on icon "search-icon" at bounding box center [319, 21] width 10 height 10
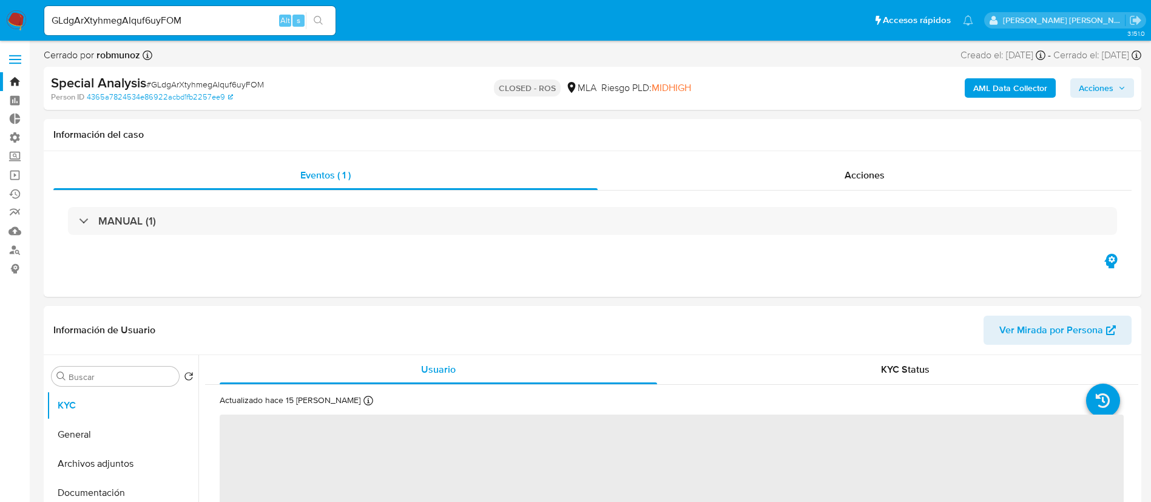
select select "10"
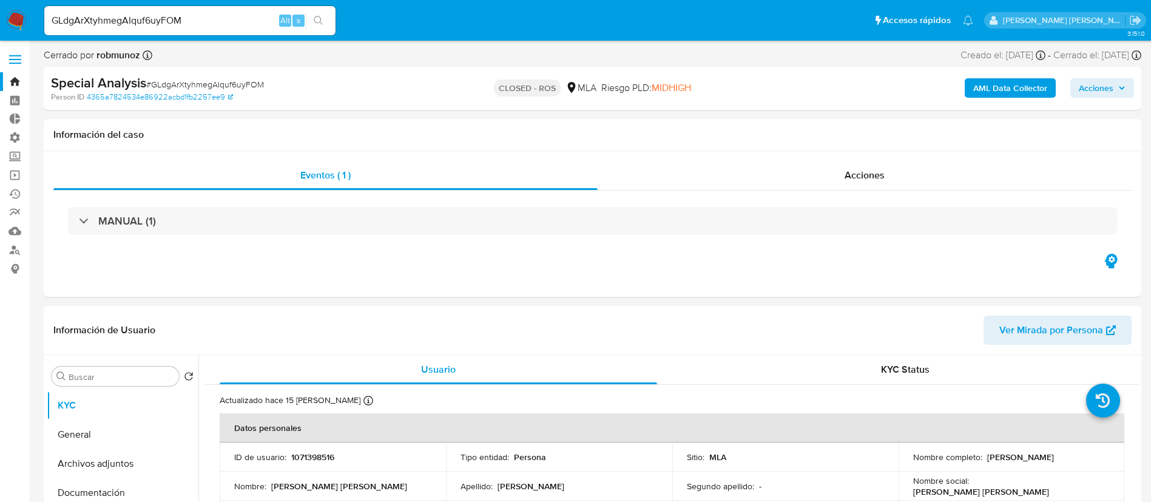
click at [247, 24] on input "GLdgArXtyhmegAIquf6uyFOM" at bounding box center [189, 21] width 291 height 16
paste input "AvscOSFPpABLSiguLMH6fIwW"
type input "AvscOSFPpABLSiguLMH6fIwW"
click at [326, 19] on button "search-icon" at bounding box center [318, 20] width 25 height 17
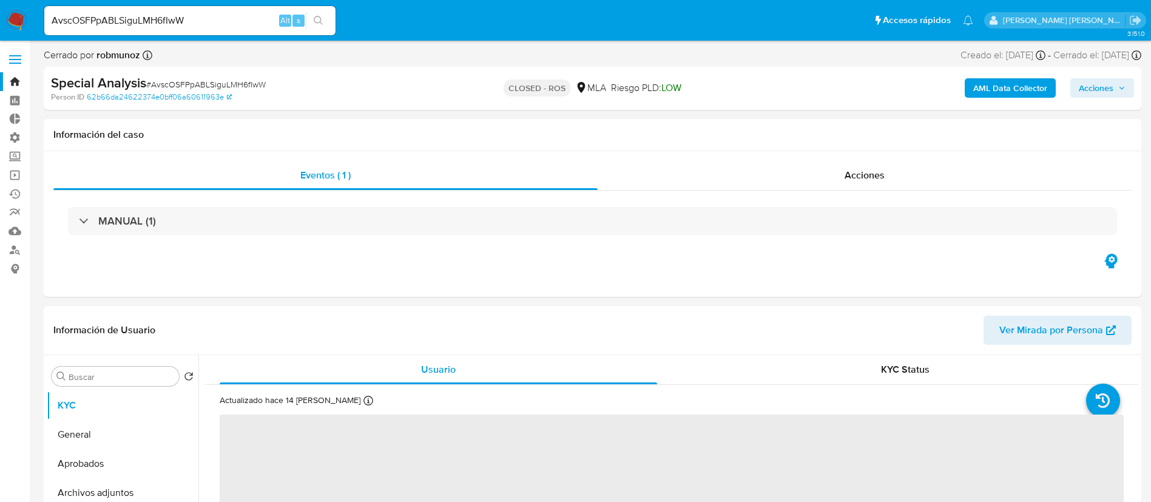
select select "10"
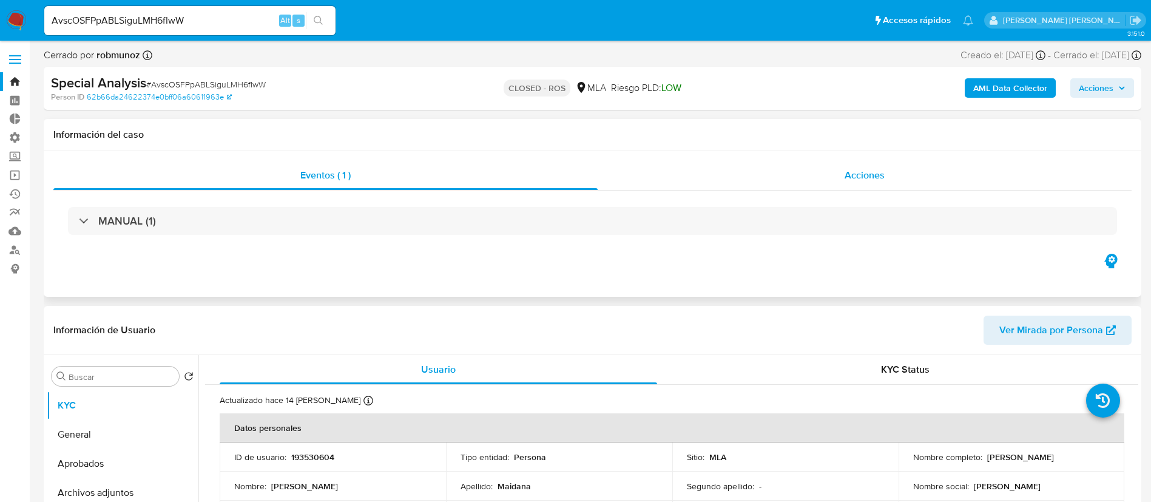
click at [708, 180] on div "Acciones" at bounding box center [865, 175] width 534 height 29
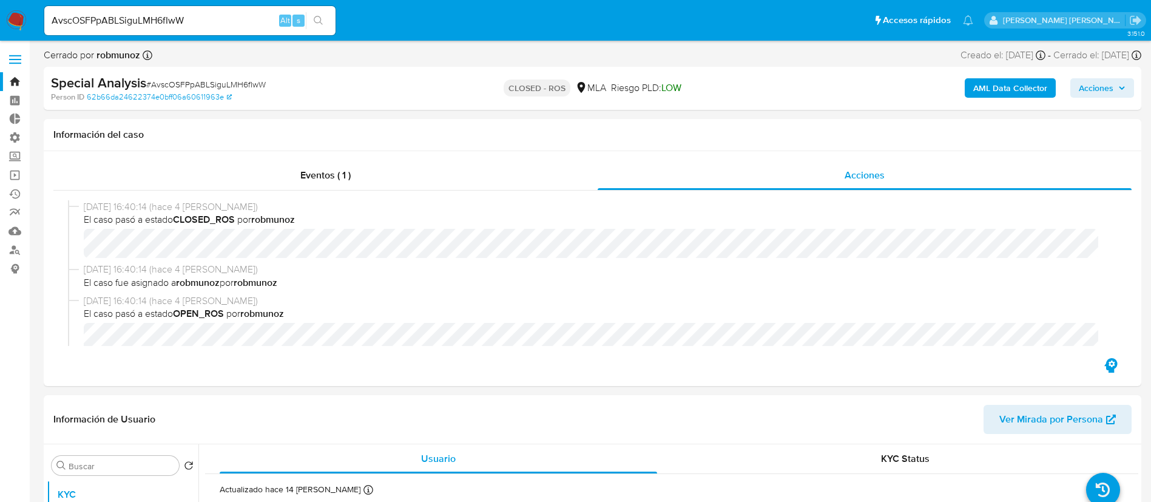
click at [254, 18] on input "AvscOSFPpABLSiguLMH6fIwW" at bounding box center [189, 21] width 291 height 16
paste input "qjazpBSJSqQLvSiUKzMW25b7"
type input "qjazpBSJSqQLvSiUKzMW25b7"
click at [319, 22] on icon "search-icon" at bounding box center [318, 20] width 9 height 9
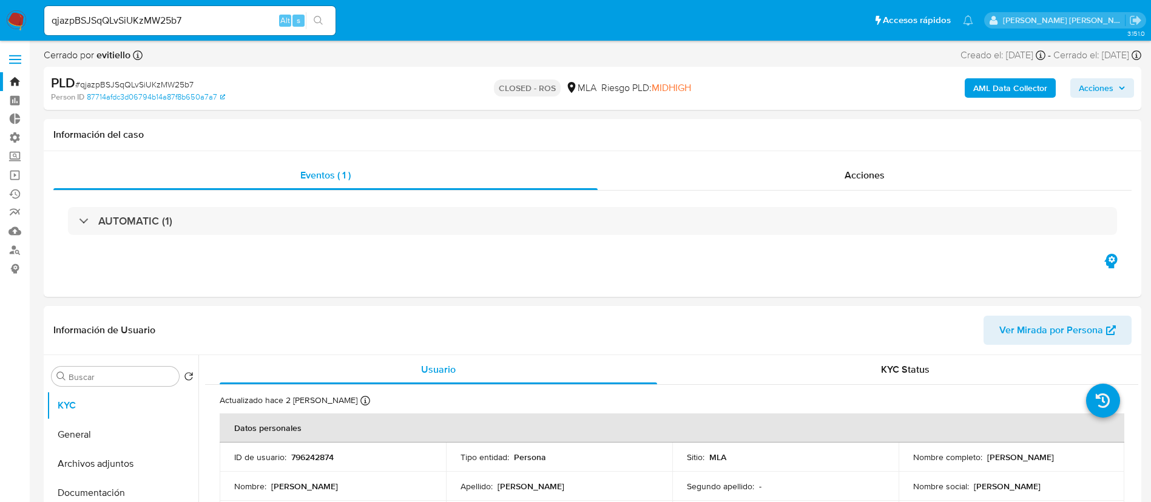
select select "10"
click at [229, 15] on input "qjazpBSJSqQLvSiUKzMW25b7" at bounding box center [189, 21] width 291 height 16
paste input "fhGdgYU6VLga3KhHwVchgp7G"
click at [317, 19] on icon "search-icon" at bounding box center [319, 21] width 10 height 10
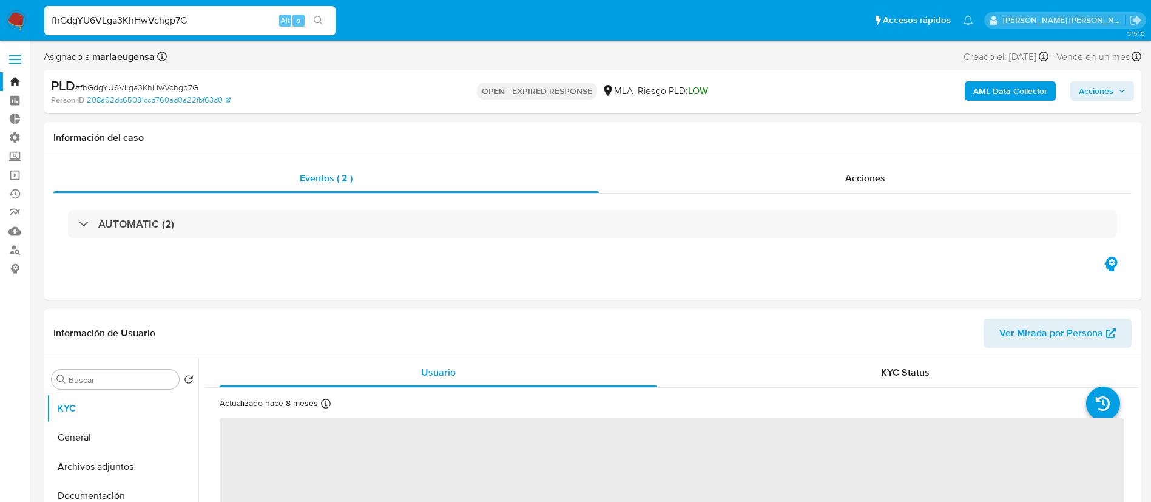
click at [228, 19] on input "fhGdgYU6VLga3KhHwVchgp7G" at bounding box center [189, 21] width 291 height 16
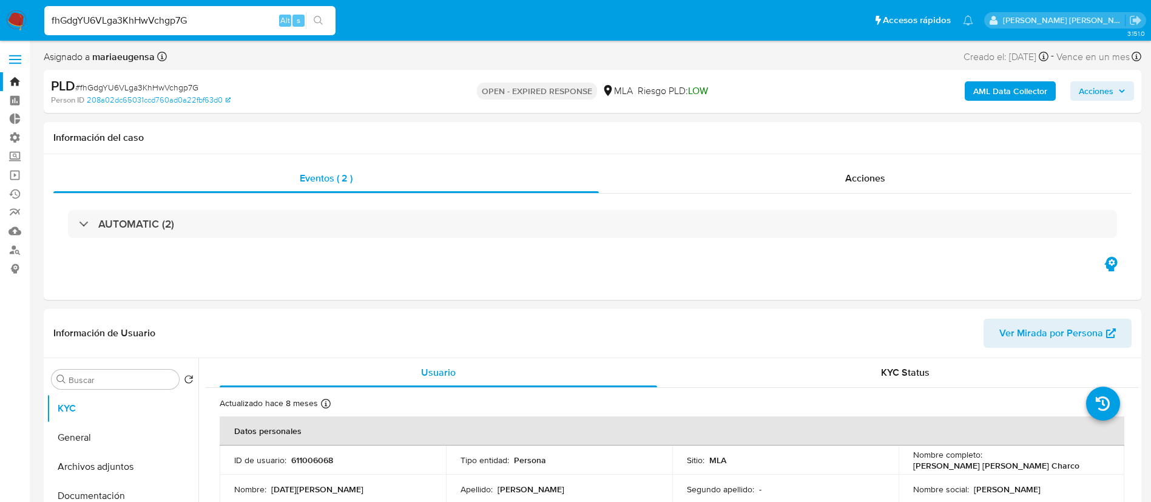
paste input "658qhAuJQmugdggQW9qw1wia"
type input "658qhAuJQmugdggQW9qw1wia"
select select "10"
click at [322, 18] on icon "search-icon" at bounding box center [319, 21] width 10 height 10
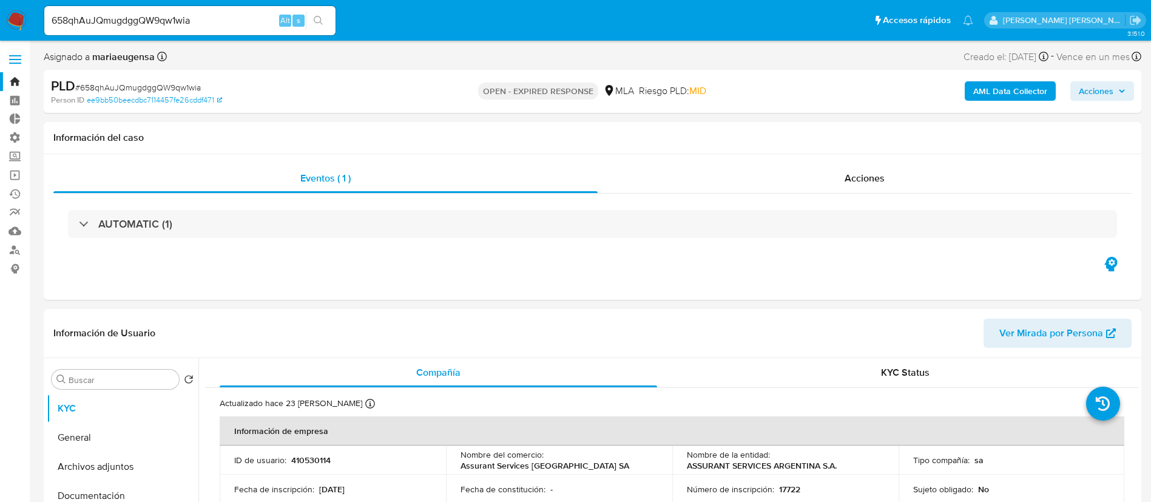
click at [201, 13] on input "658qhAuJQmugdggQW9qw1wia" at bounding box center [189, 21] width 291 height 16
paste input "SnOCtoj5riTLOQJMfh6aHWzj"
type input "SnOCtoj5riTLOQJMfh6aHWzj"
select select "10"
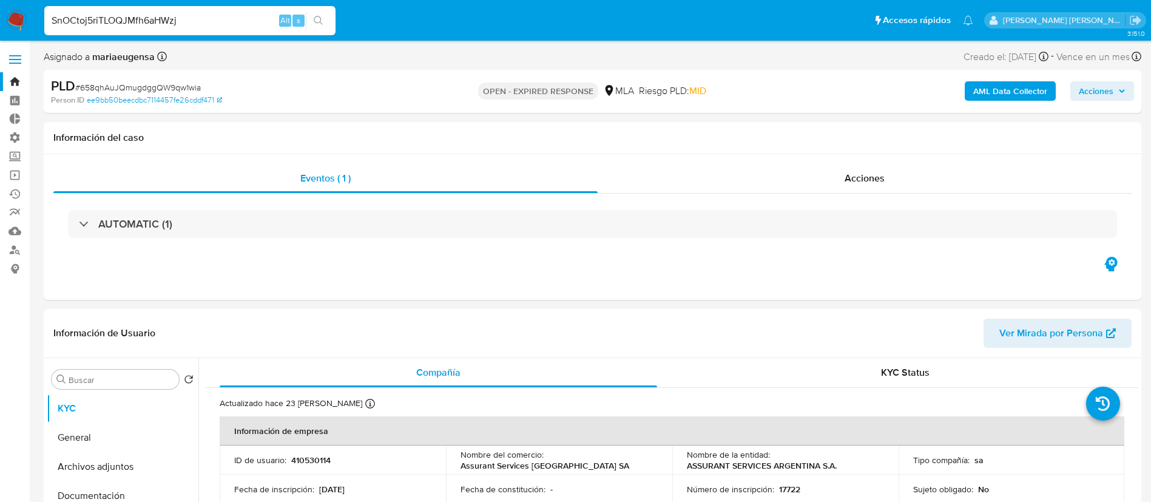
type input "SnOCtoj5riTLOQJMfh6aHWzj"
click at [326, 16] on button "search-icon" at bounding box center [318, 20] width 25 height 17
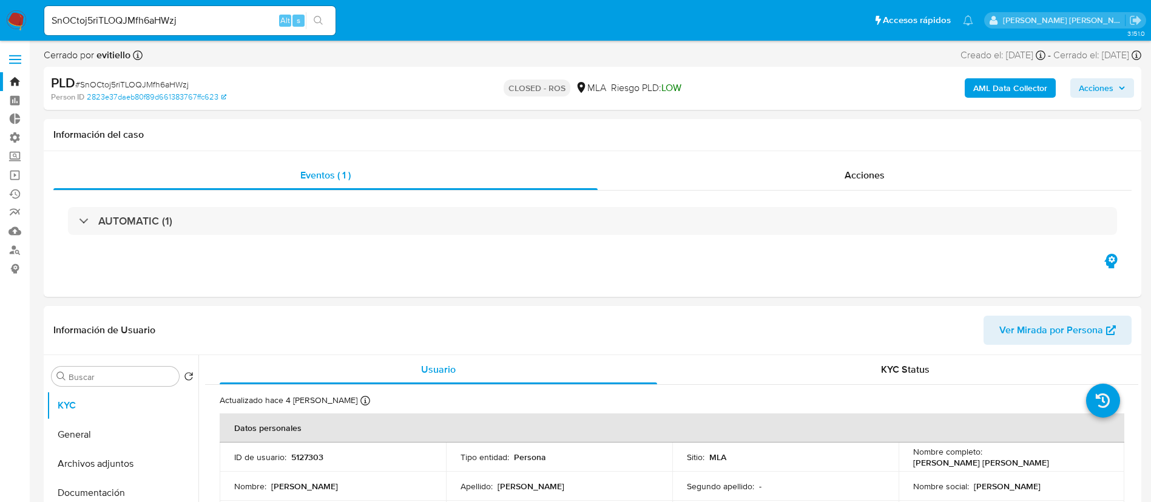
select select "10"
click at [232, 21] on input "SnOCtoj5riTLOQJMfh6aHWzj" at bounding box center [189, 21] width 291 height 16
paste input "ImhmqiNlU4cGgEL0MU5HYcm8"
type input "ImhmqiNlU4cGgEL0MU5HYcm8"
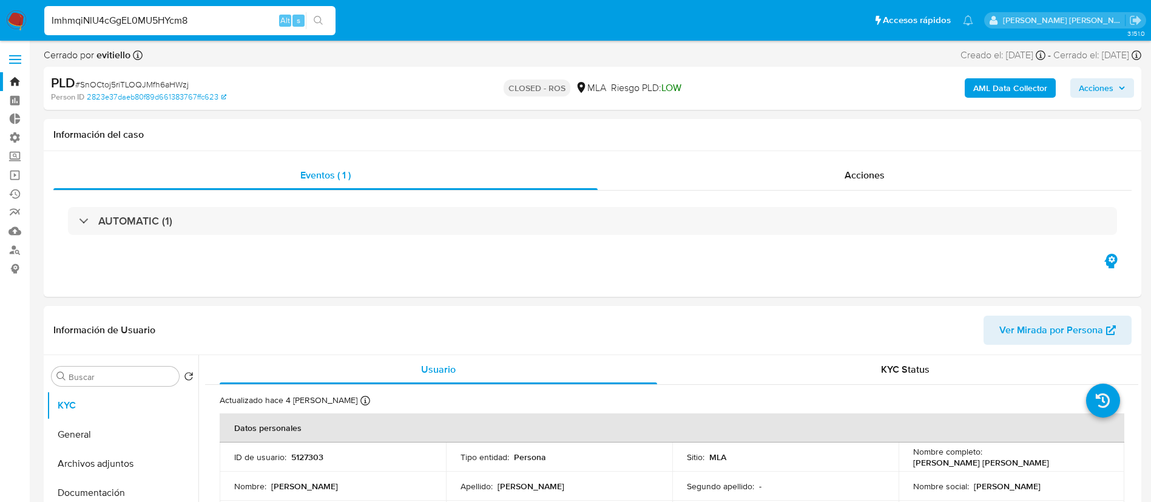
click at [320, 18] on icon "search-icon" at bounding box center [318, 20] width 9 height 9
select select "10"
click at [839, 178] on div "Acciones" at bounding box center [865, 175] width 534 height 29
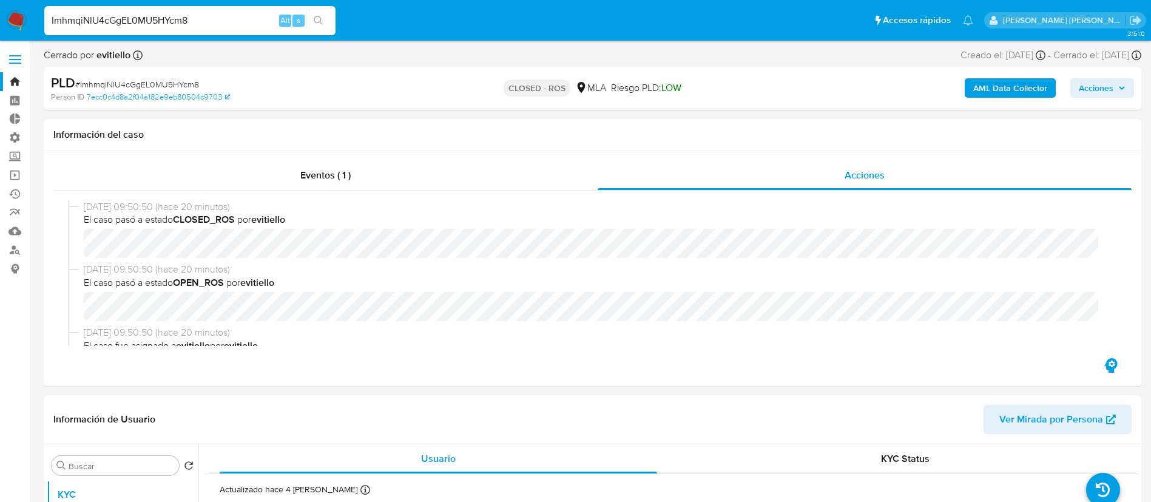
click at [252, 20] on input "ImhmqiNlU4cGgEL0MU5HYcm8" at bounding box center [189, 21] width 291 height 16
paste input "jJj2CIuWVKOHn3oTwcp3Uhpe"
type input "jJj2CIuWVKOHn3oTwcp3Uhpe"
click at [327, 19] on button "search-icon" at bounding box center [318, 20] width 25 height 17
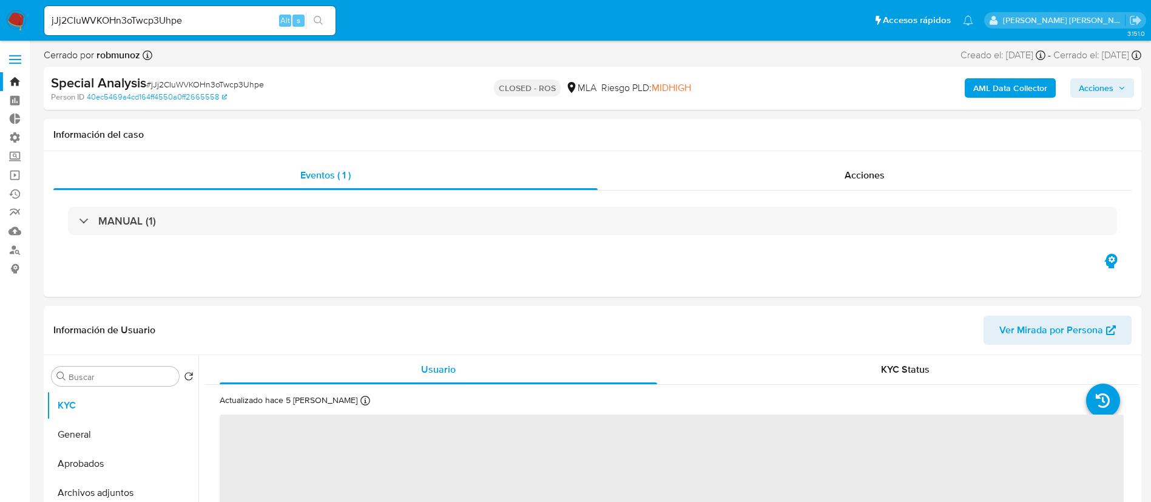
click at [253, 25] on input "jJj2CIuWVKOHn3oTwcp3Uhpe" at bounding box center [189, 21] width 291 height 16
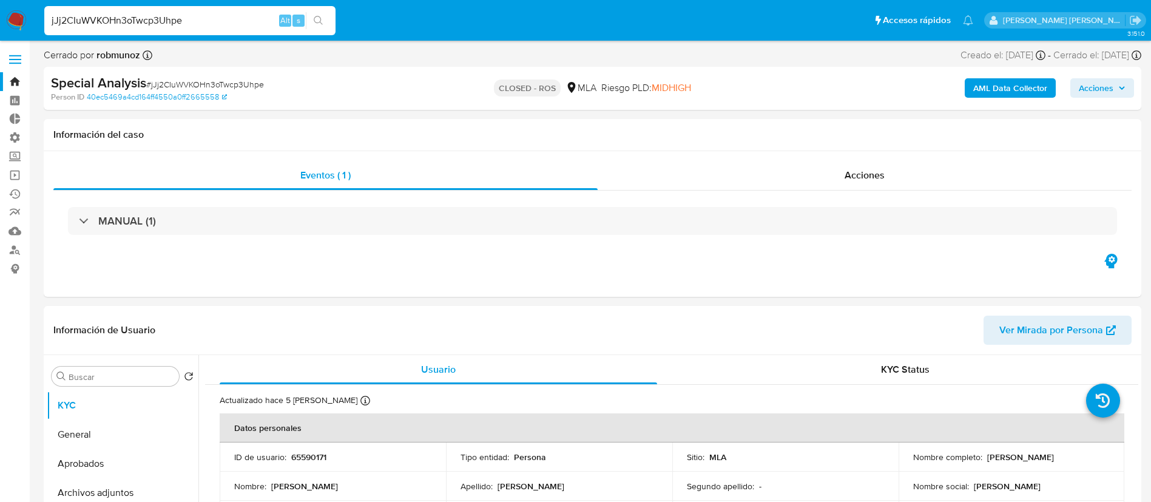
click at [253, 25] on input "jJj2CIuWVKOHn3oTwcp3Uhpe" at bounding box center [189, 21] width 291 height 16
select select "10"
paste input "AvscOSFPpABLSiguLMH6fIwW"
type input "AvscOSFPpABLSiguLMH6fIwW"
click at [314, 19] on icon "search-icon" at bounding box center [318, 20] width 9 height 9
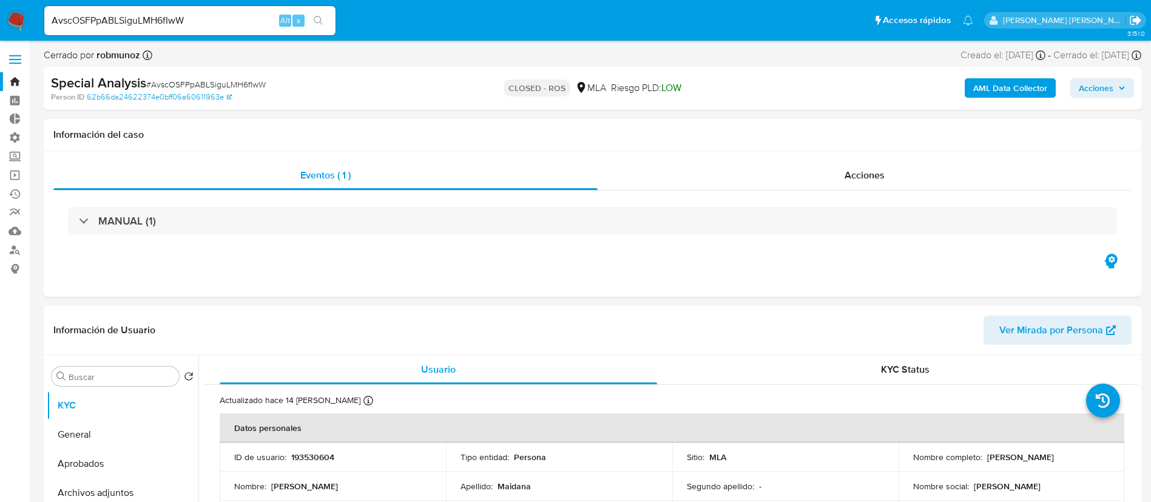
select select "10"
click at [259, 18] on input "AvscOSFPpABLSiguLMH6fIwW" at bounding box center [189, 21] width 291 height 16
paste input "jhrxX5eRs1xUz2kuHal6FwrB"
type input "jhrxX5eRs1xUz2kuHal6FwrB"
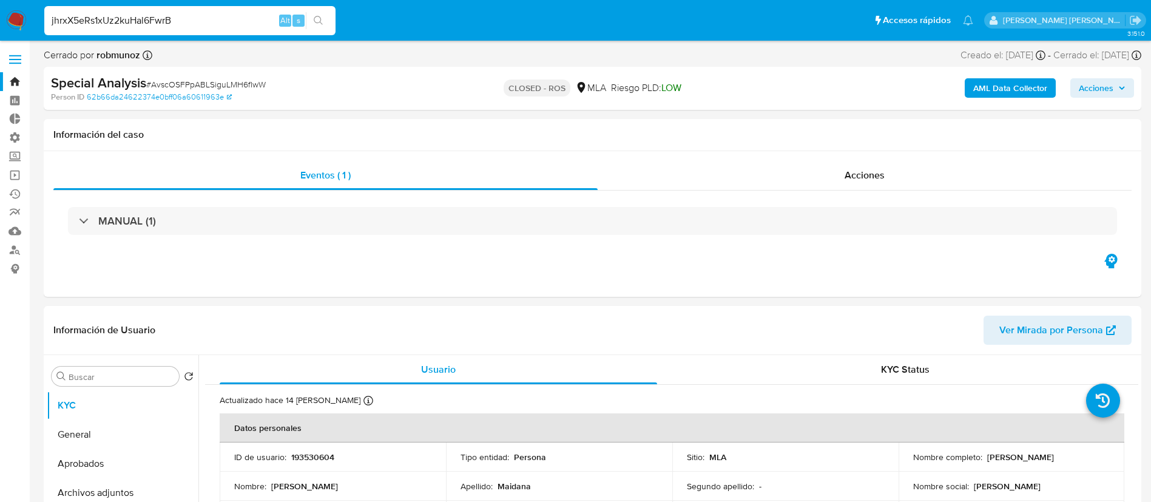
click at [344, 13] on ul "Pausado Ver notificaciones jhrxX5eRs1xUz2kuHal6FwrB Alt s Accesos rápidos Presi…" at bounding box center [508, 20] width 941 height 30
click at [334, 22] on input "jhrxX5eRs1xUz2kuHal6FwrB" at bounding box center [189, 21] width 291 height 16
click at [312, 27] on button "search-icon" at bounding box center [318, 20] width 25 height 17
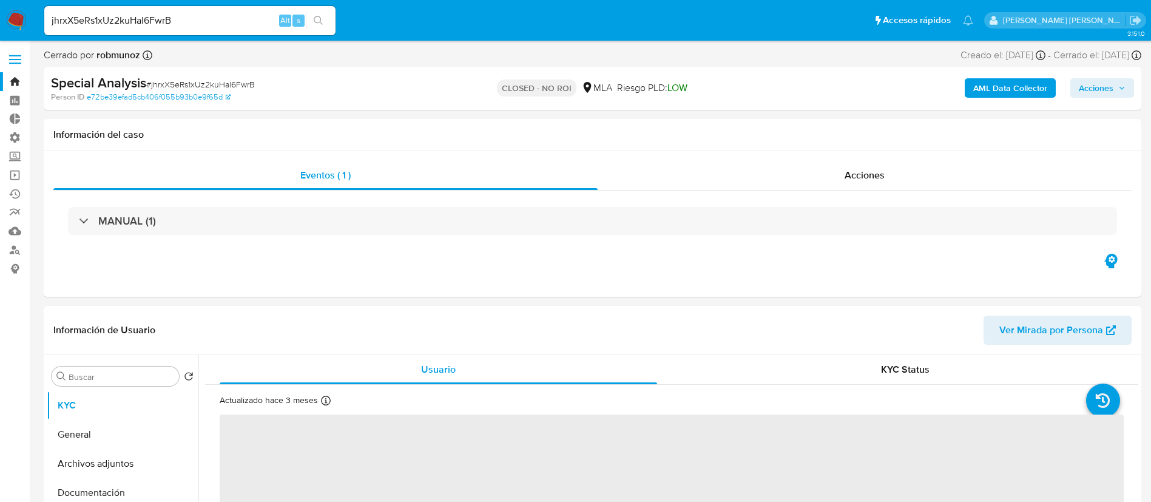
select select "10"
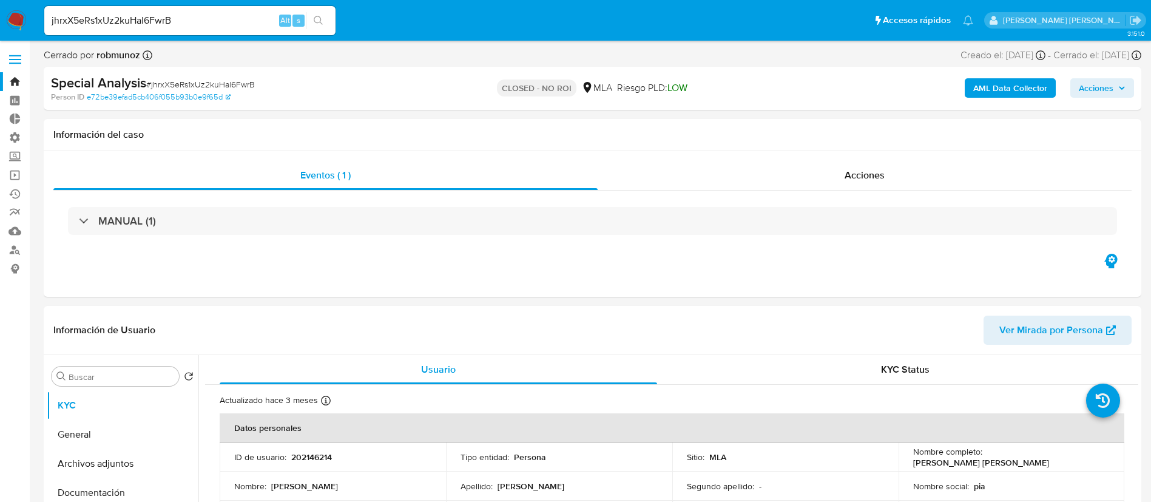
click at [232, 17] on input "jhrxX5eRs1xUz2kuHal6FwrB" at bounding box center [189, 21] width 291 height 16
paste input "2zIN3SlxFebXKigvOW30OqKG"
type input "2zIN3SlxFebXKigvOW30OqKG"
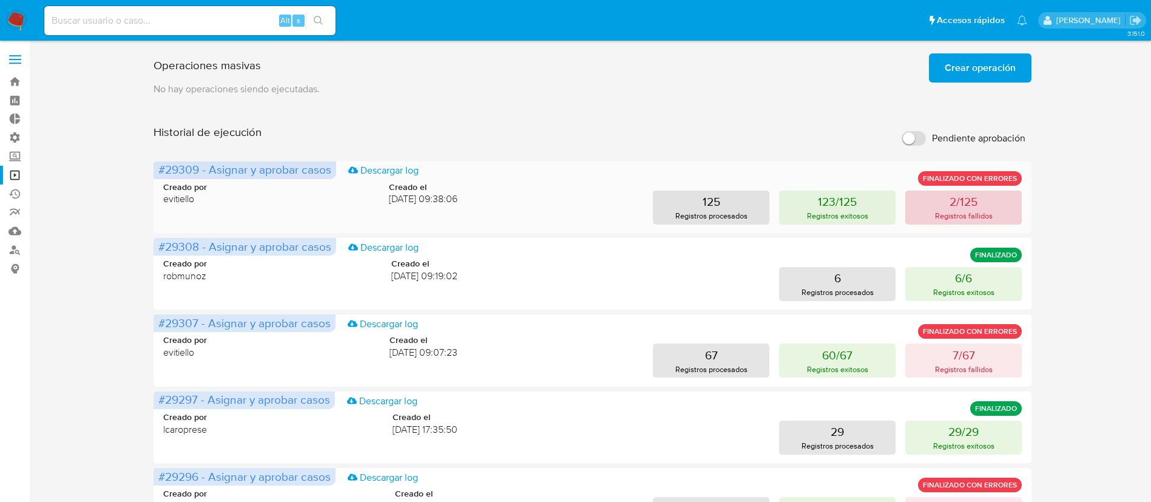
click at [946, 209] on button "2/125 Registros fallidos" at bounding box center [963, 208] width 117 height 34
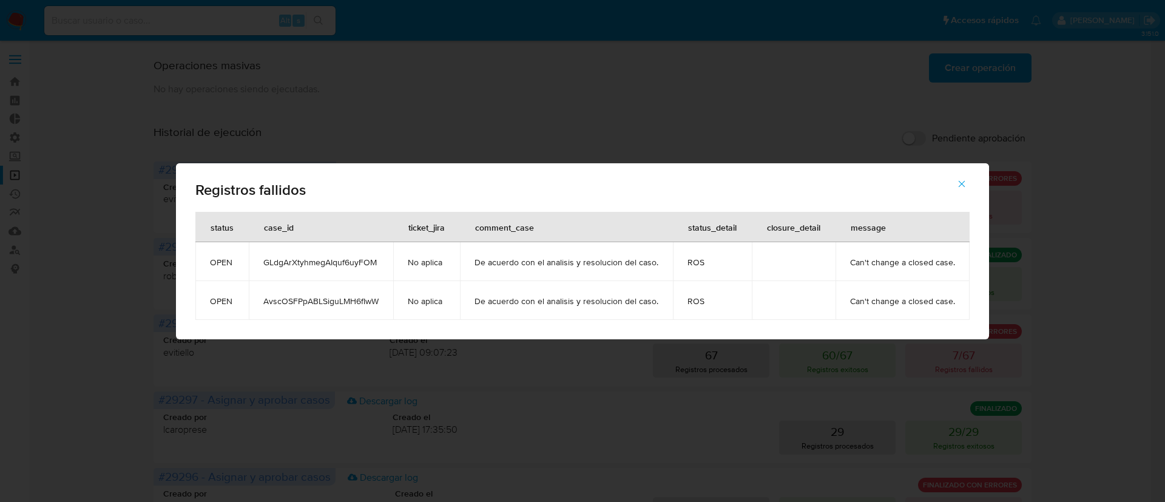
click at [342, 260] on span "GLdgArXtyhmegAIquf6uyFOM" at bounding box center [320, 262] width 115 height 11
click at [350, 294] on td "AvscOSFPpABLSiguLMH6fIwW" at bounding box center [321, 300] width 144 height 39
click at [953, 180] on button "button" at bounding box center [962, 183] width 42 height 29
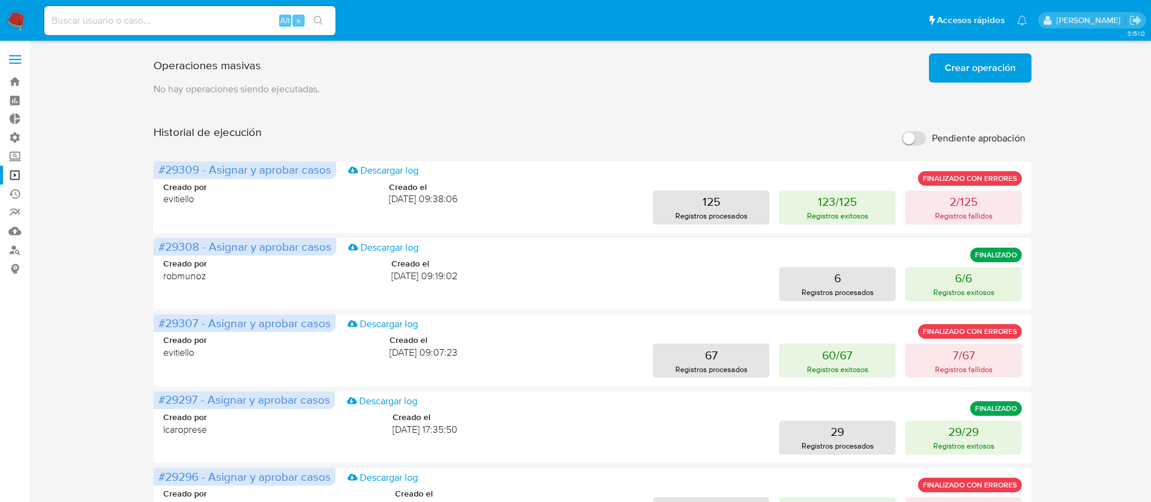
click at [971, 58] on span "Crear operación" at bounding box center [980, 68] width 71 height 27
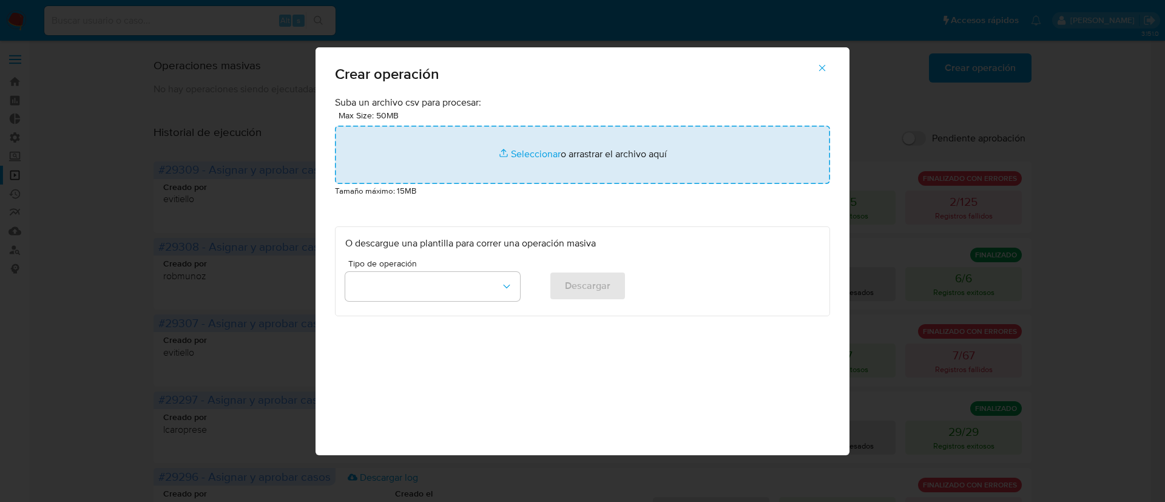
click at [592, 165] on input "file" at bounding box center [582, 155] width 495 height 58
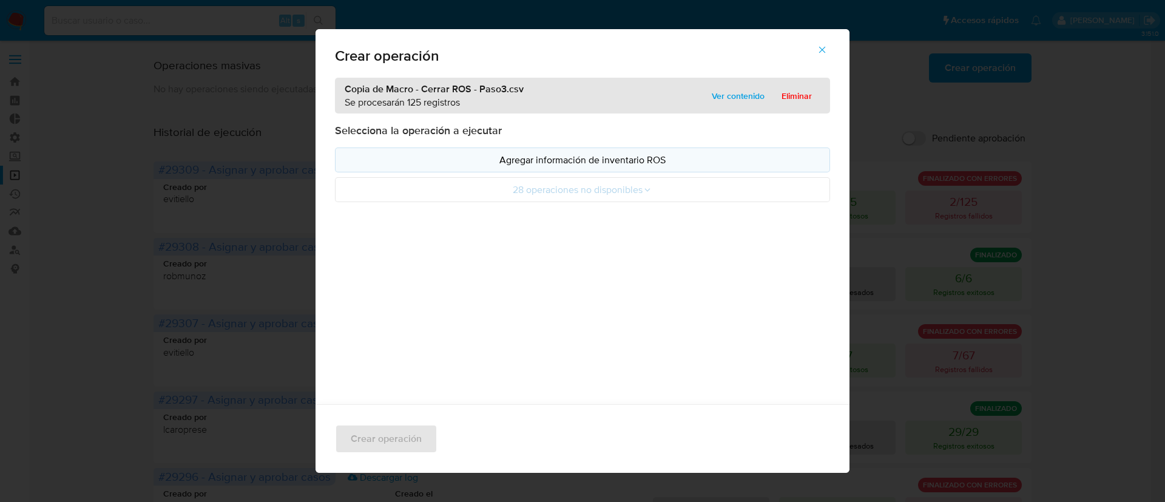
click at [633, 158] on p "Agregar información de inventario ROS" at bounding box center [582, 160] width 475 height 14
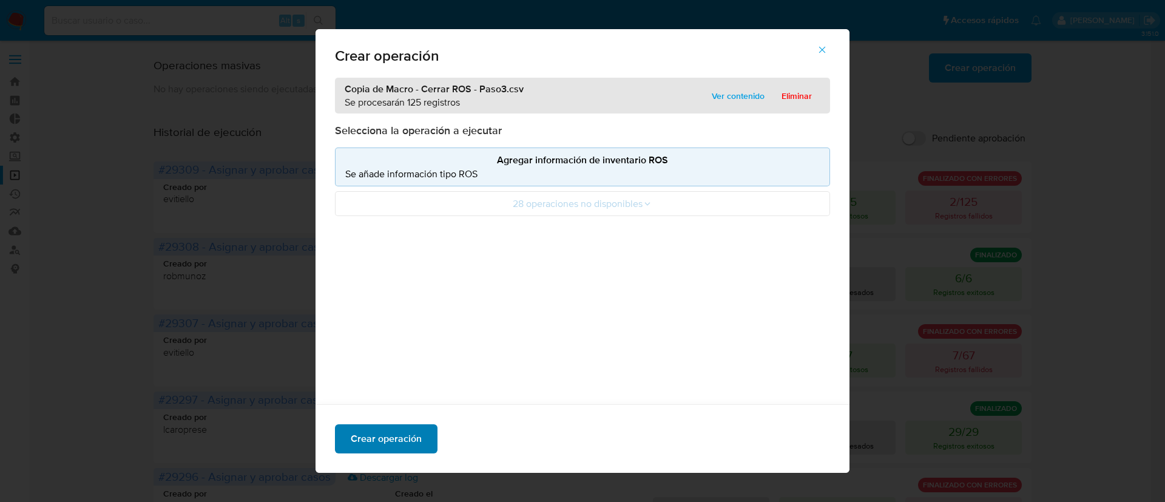
click at [383, 433] on span "Crear operación" at bounding box center [386, 438] width 71 height 27
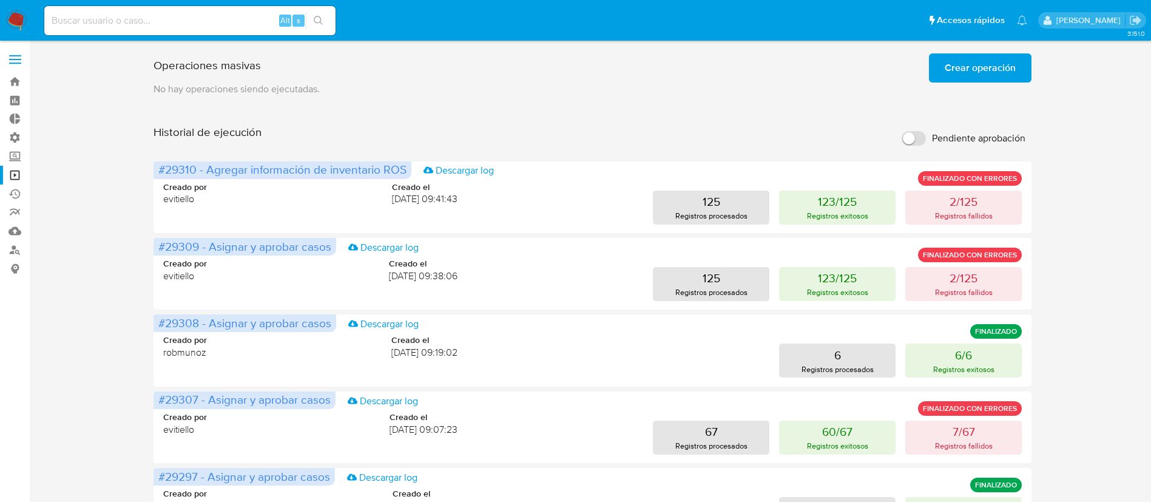
click at [966, 49] on div "Operaciones masivas Crear operación Sólo puede haber hasta un máximo de 5 opera…" at bounding box center [593, 66] width 878 height 34
click at [970, 72] on span "Crear operación" at bounding box center [980, 68] width 71 height 27
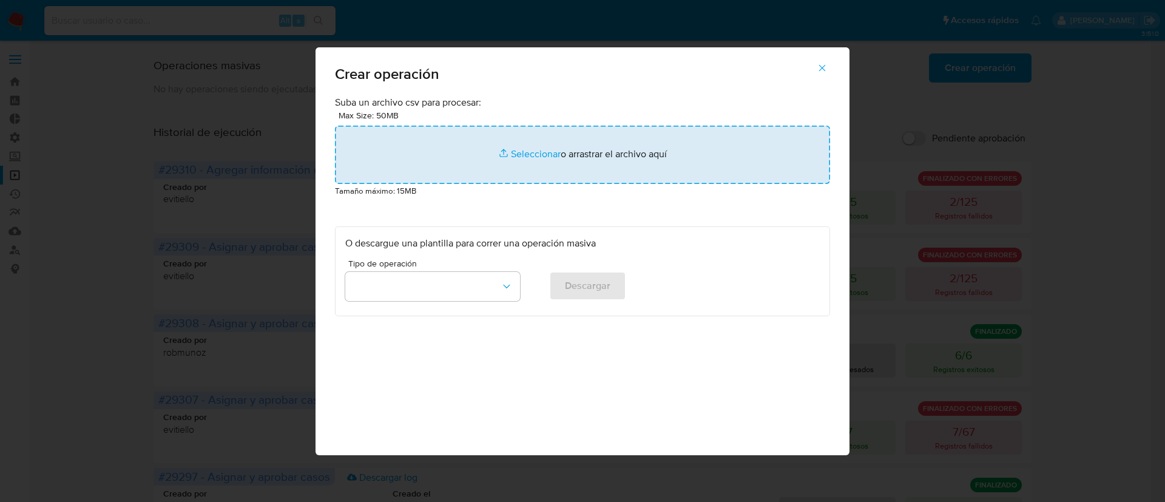
click at [474, 163] on input "file" at bounding box center [582, 155] width 495 height 58
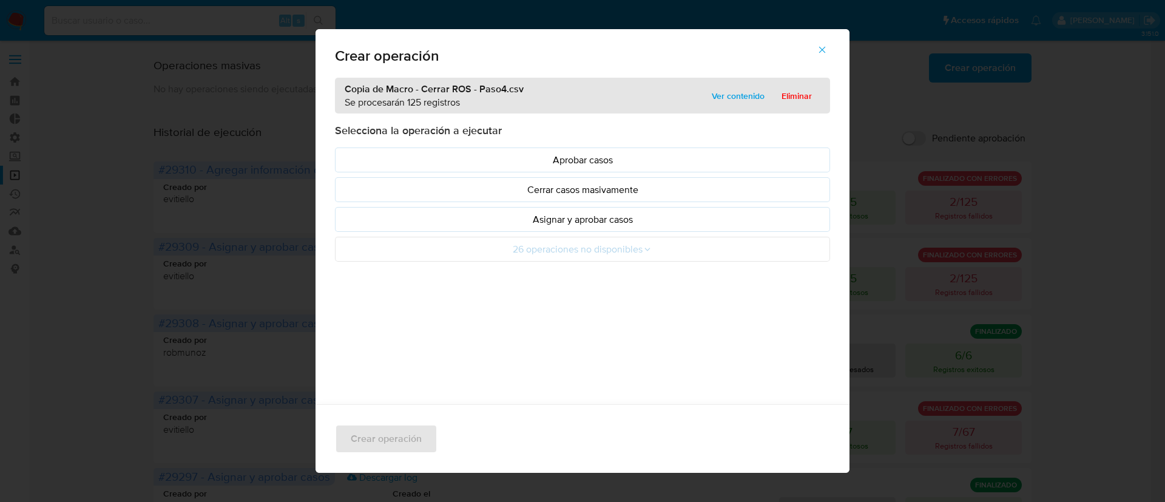
click at [529, 225] on p "Asignar y aprobar casos" at bounding box center [582, 219] width 475 height 14
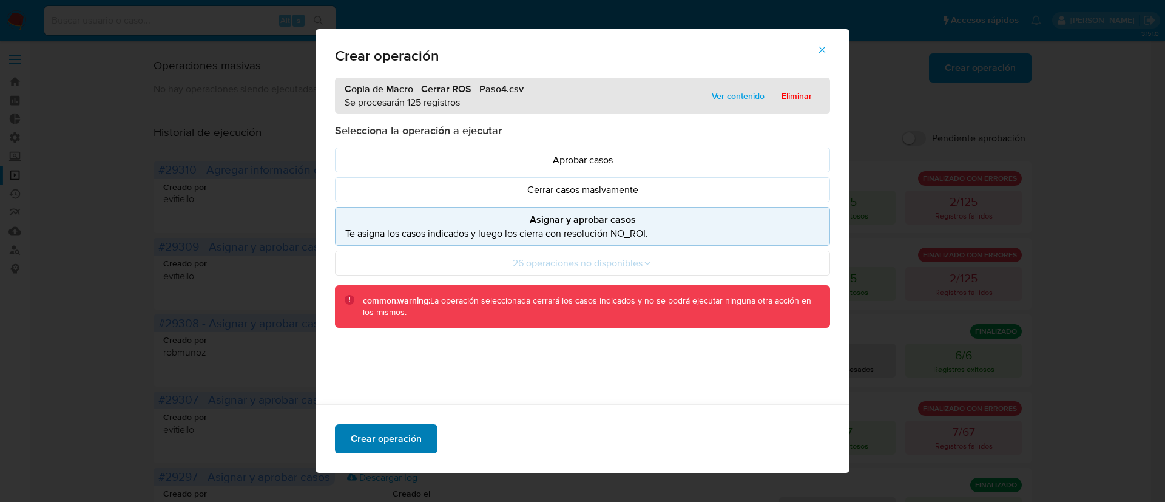
click at [404, 441] on span "Crear operación" at bounding box center [386, 438] width 71 height 27
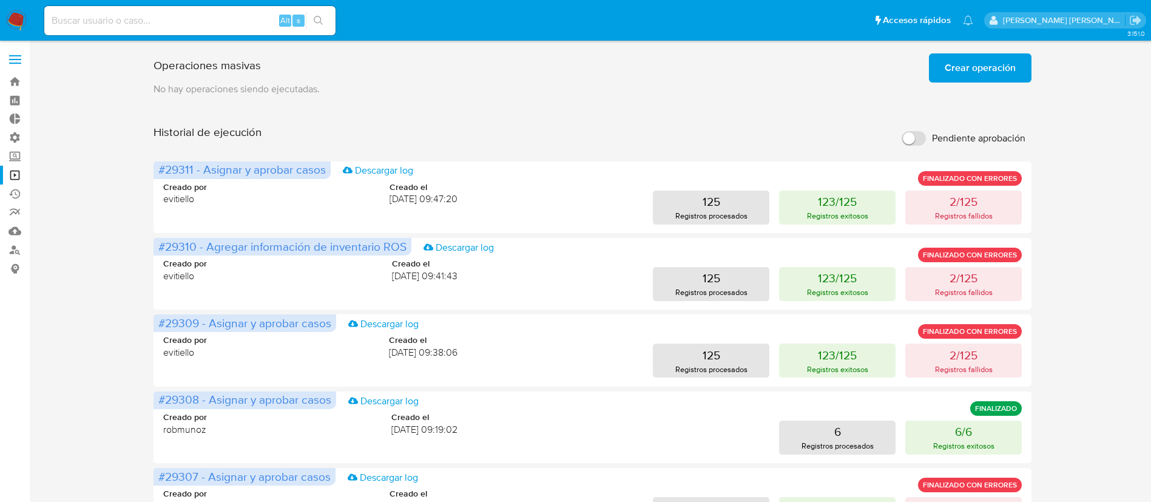
click at [254, 21] on input at bounding box center [189, 21] width 291 height 16
paste input "1833810896"
type input "1833810896"
click at [317, 19] on icon "search-icon" at bounding box center [319, 21] width 10 height 10
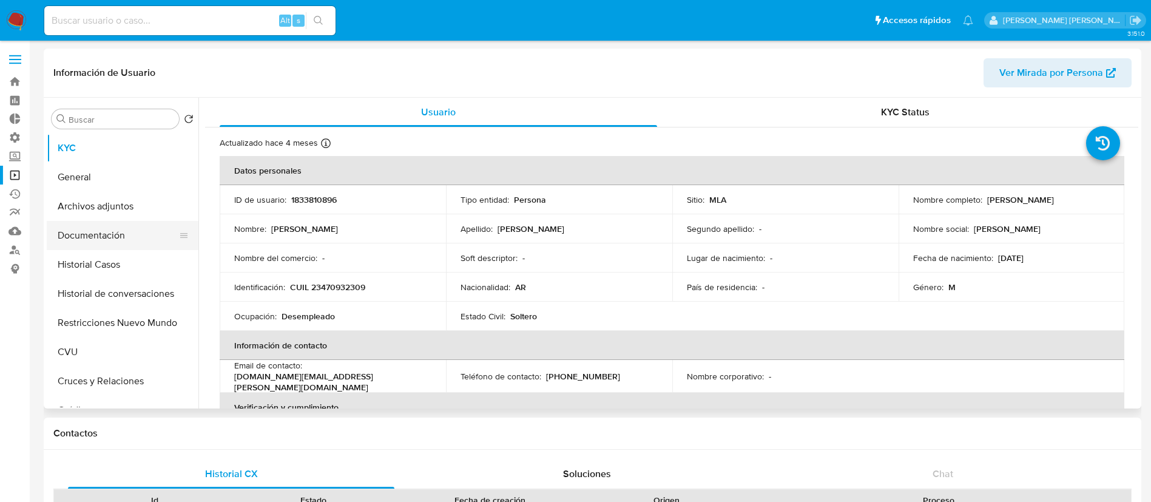
select select "10"
click at [149, 204] on button "Archivos adjuntos" at bounding box center [118, 206] width 142 height 29
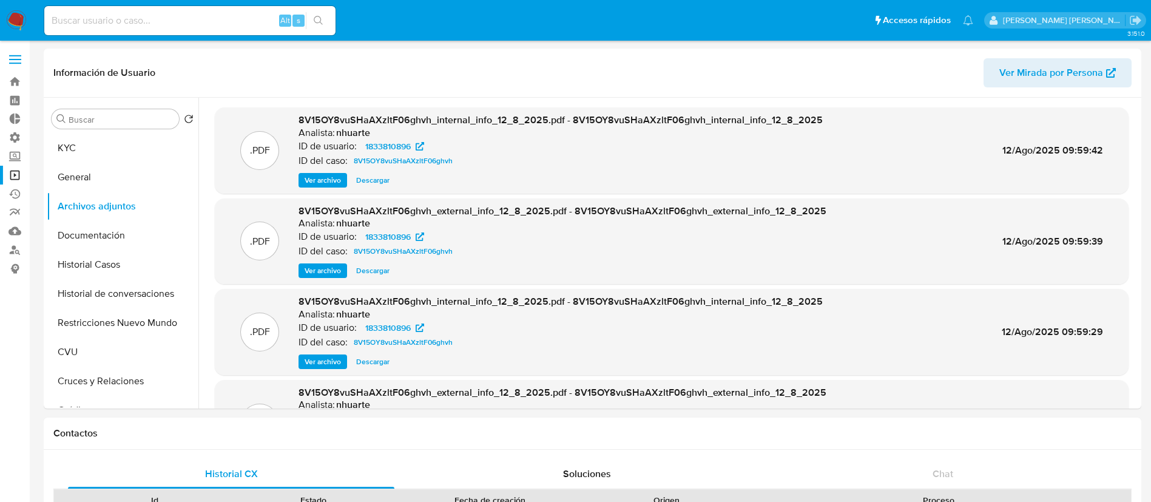
click at [177, 25] on input at bounding box center [189, 21] width 291 height 16
paste input "2194105243"
type input "2194105243"
click at [321, 26] on button "search-icon" at bounding box center [318, 20] width 25 height 17
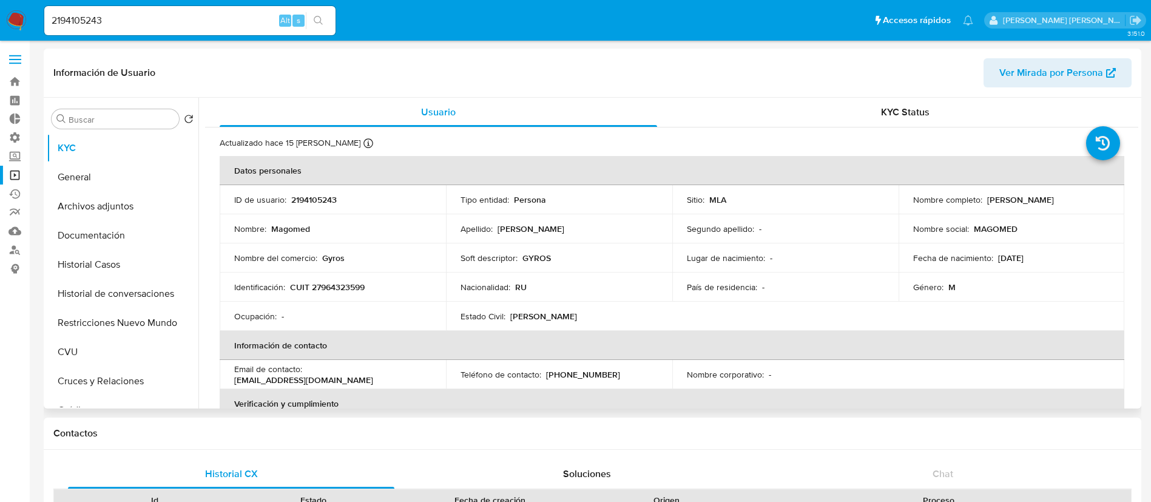
select select "10"
drag, startPoint x: 1058, startPoint y: 201, endPoint x: 985, endPoint y: 198, distance: 72.3
click at [985, 198] on div "Nombre completo : Magomed Dalakov" at bounding box center [1011, 199] width 197 height 11
copy p "Magomed Dalakov"
click at [138, 324] on button "Restricciones Nuevo Mundo" at bounding box center [118, 322] width 142 height 29
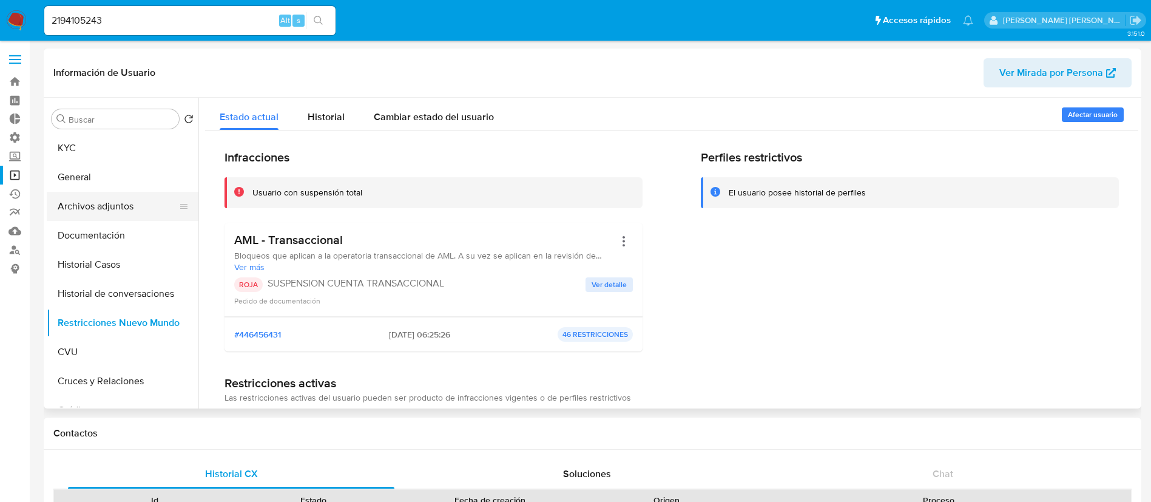
click at [144, 199] on button "Archivos adjuntos" at bounding box center [118, 206] width 142 height 29
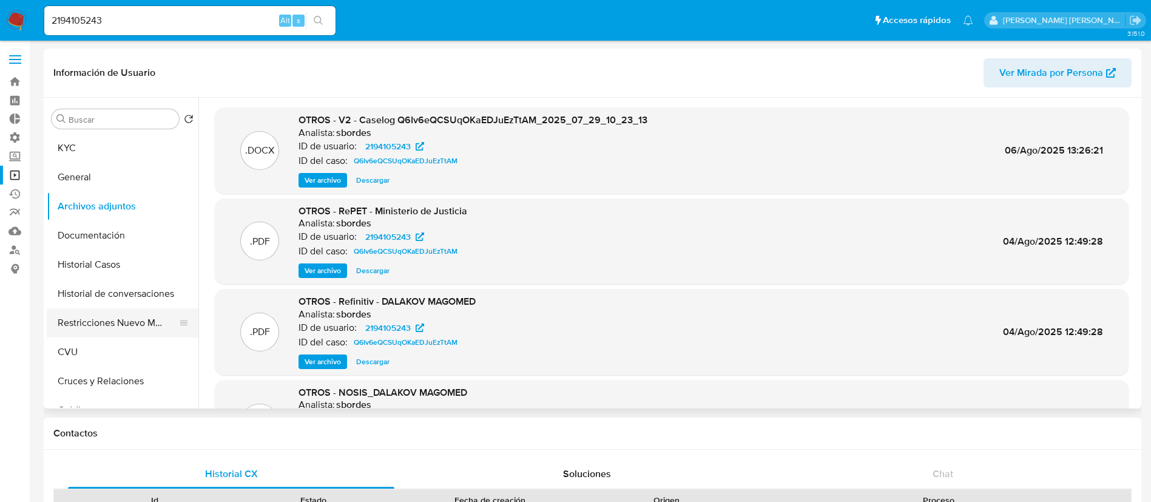
click at [138, 320] on button "Restricciones Nuevo Mundo" at bounding box center [118, 322] width 142 height 29
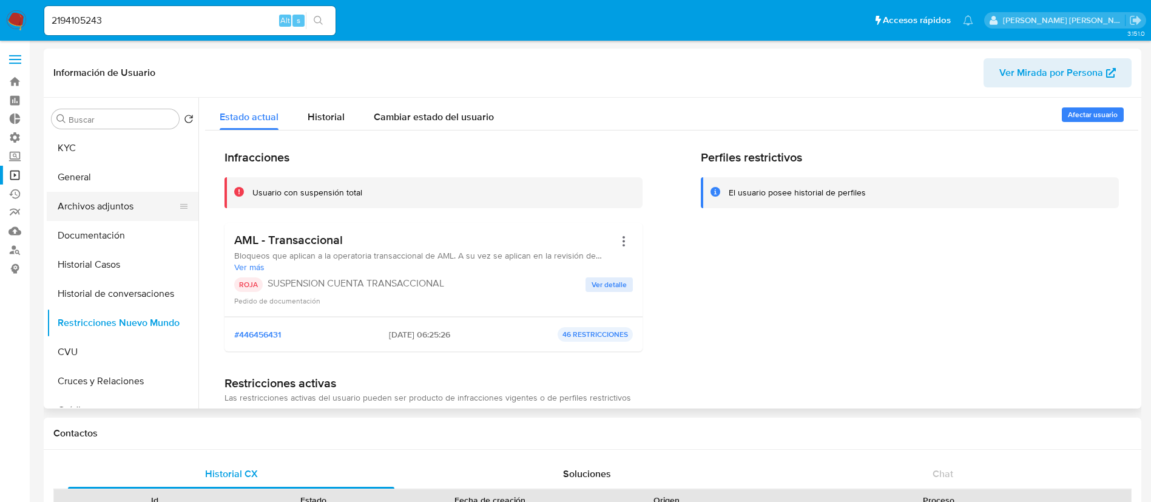
click at [130, 194] on button "Archivos adjuntos" at bounding box center [118, 206] width 142 height 29
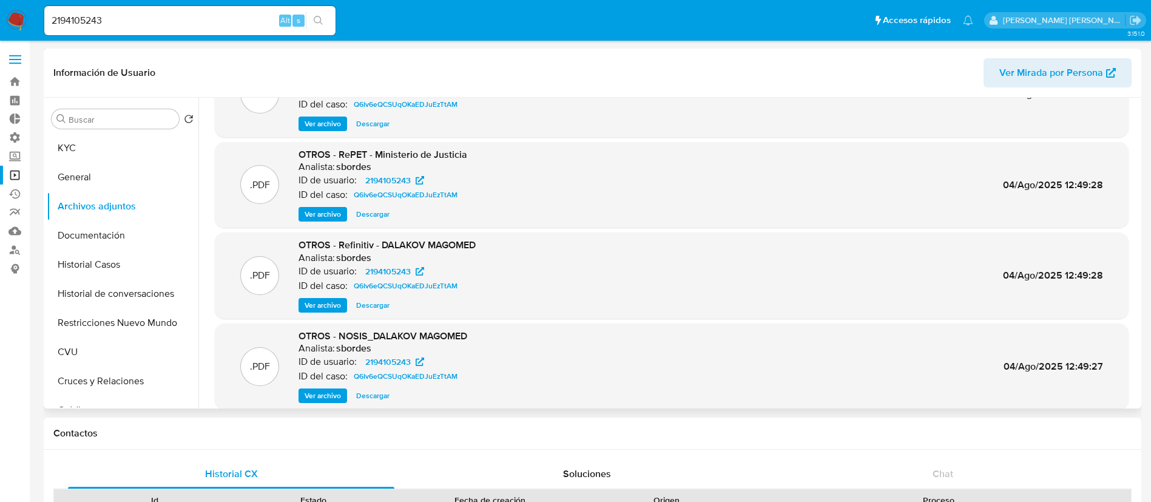
scroll to position [102, 0]
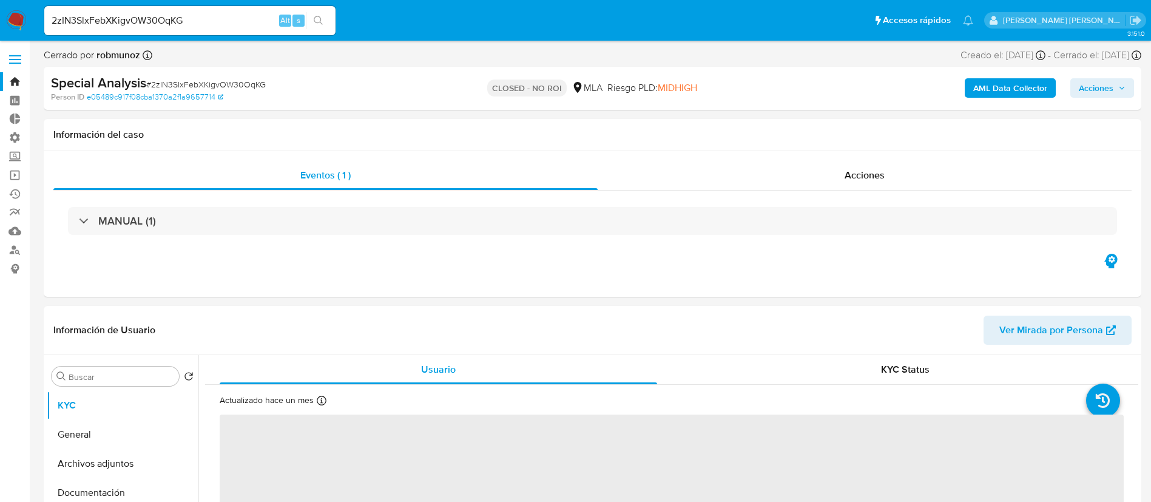
click at [216, 27] on input "2zIN3SlxFebXKigvOW30OqKG" at bounding box center [189, 21] width 291 height 16
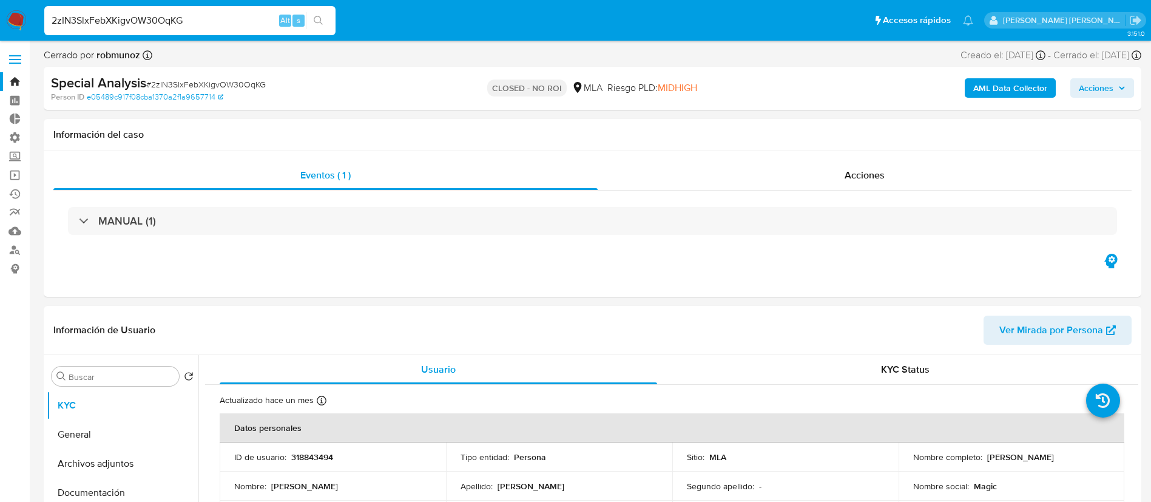
click at [216, 27] on input "2zIN3SlxFebXKigvOW30OqKG" at bounding box center [189, 21] width 291 height 16
select select "10"
paste input "GLdgArXtyhmegAIquf6uyFOM"
type input "GLdgArXtyhmegAIquf6uyFOM"
click at [325, 21] on button "search-icon" at bounding box center [318, 20] width 25 height 17
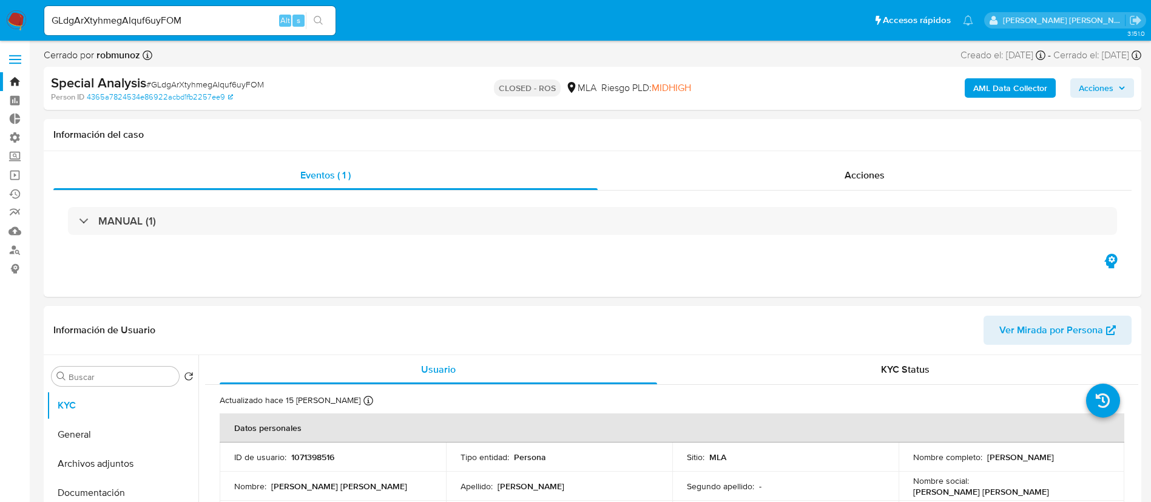
select select "10"
click at [135, 27] on input "GLdgArXtyhmegAIquf6uyFOM" at bounding box center [189, 21] width 291 height 16
paste input "Jctg2qH4wmGdtBKpqdZOitqj"
type input "Jctg2qH4wmGdtBKpqdZOitqj"
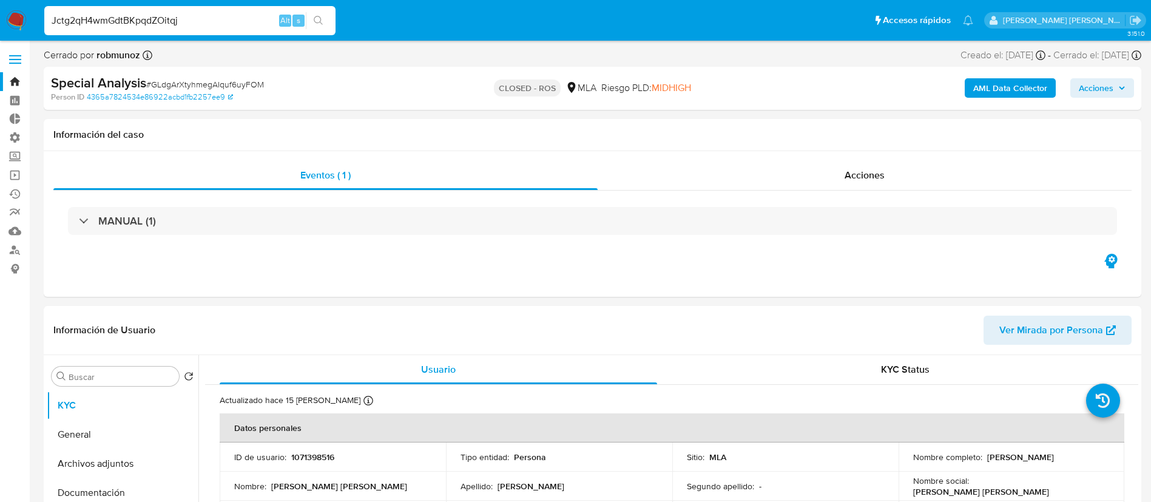
click at [325, 24] on button "search-icon" at bounding box center [318, 20] width 25 height 17
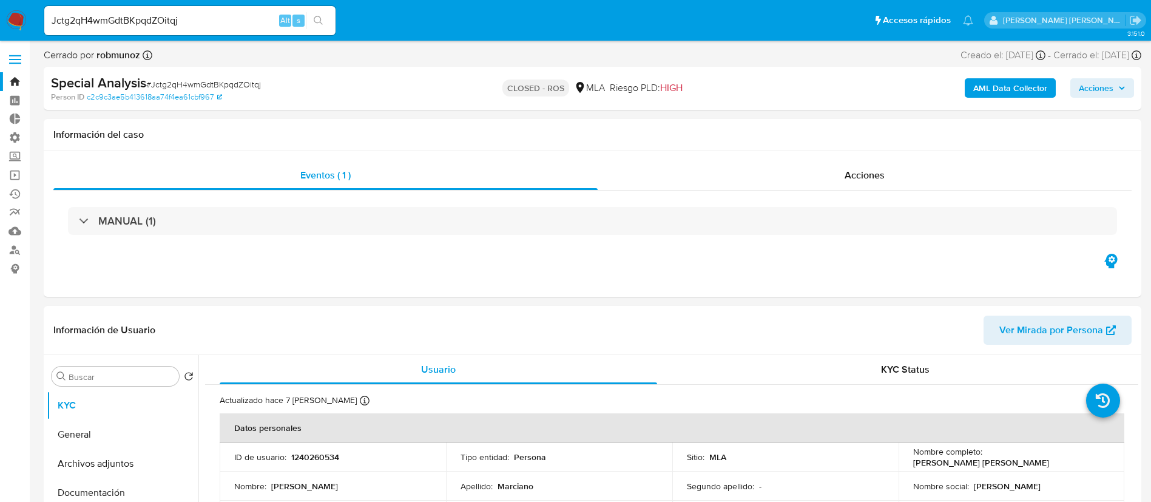
select select "10"
click at [246, 23] on input "Jctg2qH4wmGdtBKpqdZOitqj" at bounding box center [189, 21] width 291 height 16
paste input "xYQPDhX5Pf0NuhDmVkaTpm3r"
type input "xYQPDhX5Pf0NuhDmVkaTpm3r"
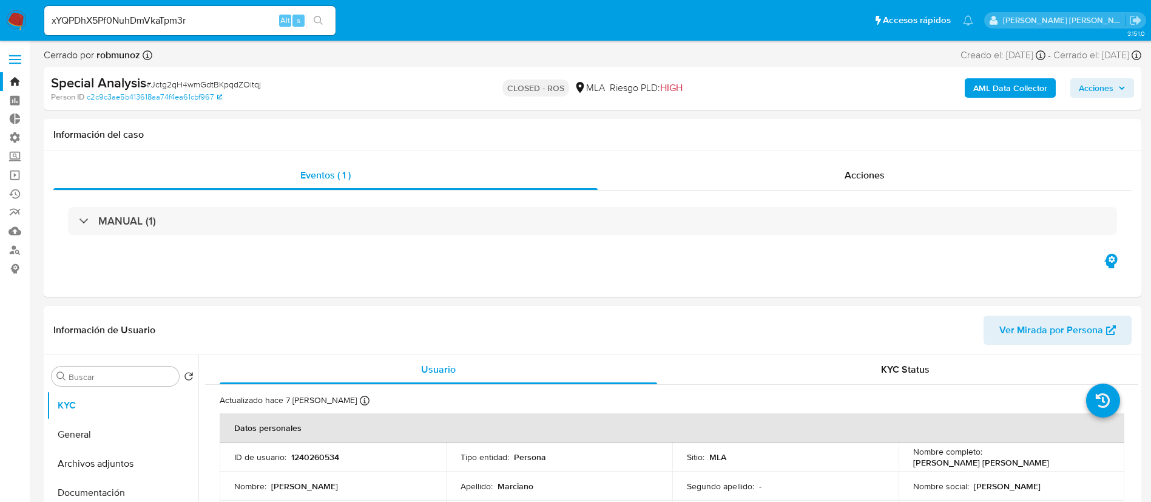
click at [319, 14] on button "search-icon" at bounding box center [318, 20] width 25 height 17
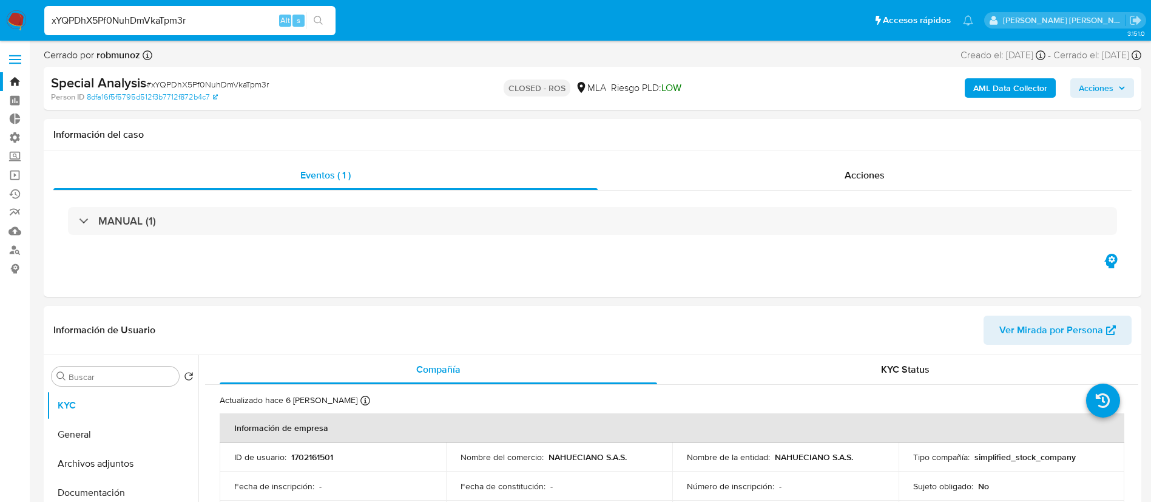
click at [209, 17] on input "xYQPDhX5Pf0NuhDmVkaTpm3r" at bounding box center [189, 21] width 291 height 16
select select "10"
click at [209, 17] on input "xYQPDhX5Pf0NuhDmVkaTpm3r" at bounding box center [189, 21] width 291 height 16
paste input "MmQnGHjIb3pKd2iGfIvY9xkq"
type input "MmQnGHjIb3pKd2iGfIvY9xkq"
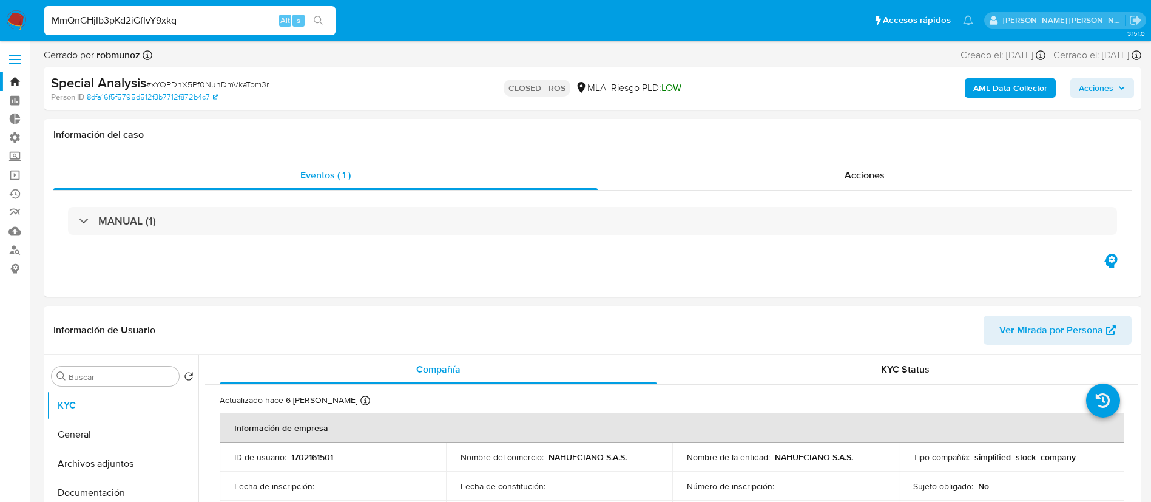
click at [327, 16] on button "search-icon" at bounding box center [318, 20] width 25 height 17
select select "10"
